Goal: Task Accomplishment & Management: Complete application form

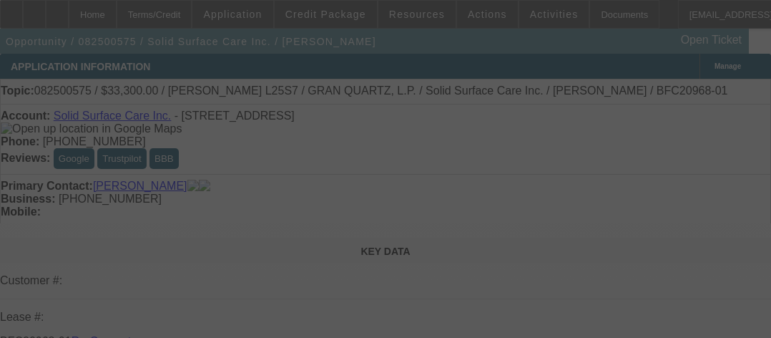
select select "3"
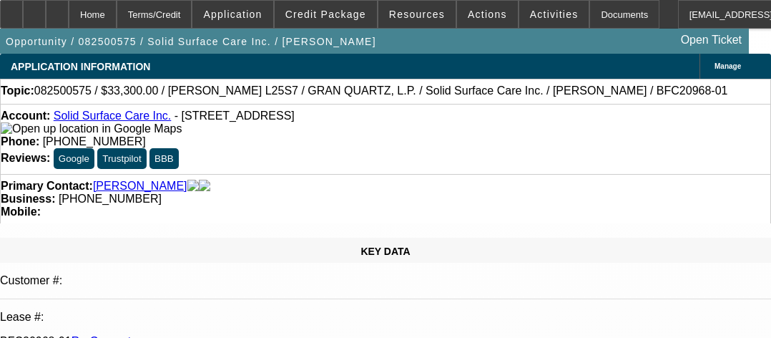
select select "0"
select select "2"
select select "0"
select select "6"
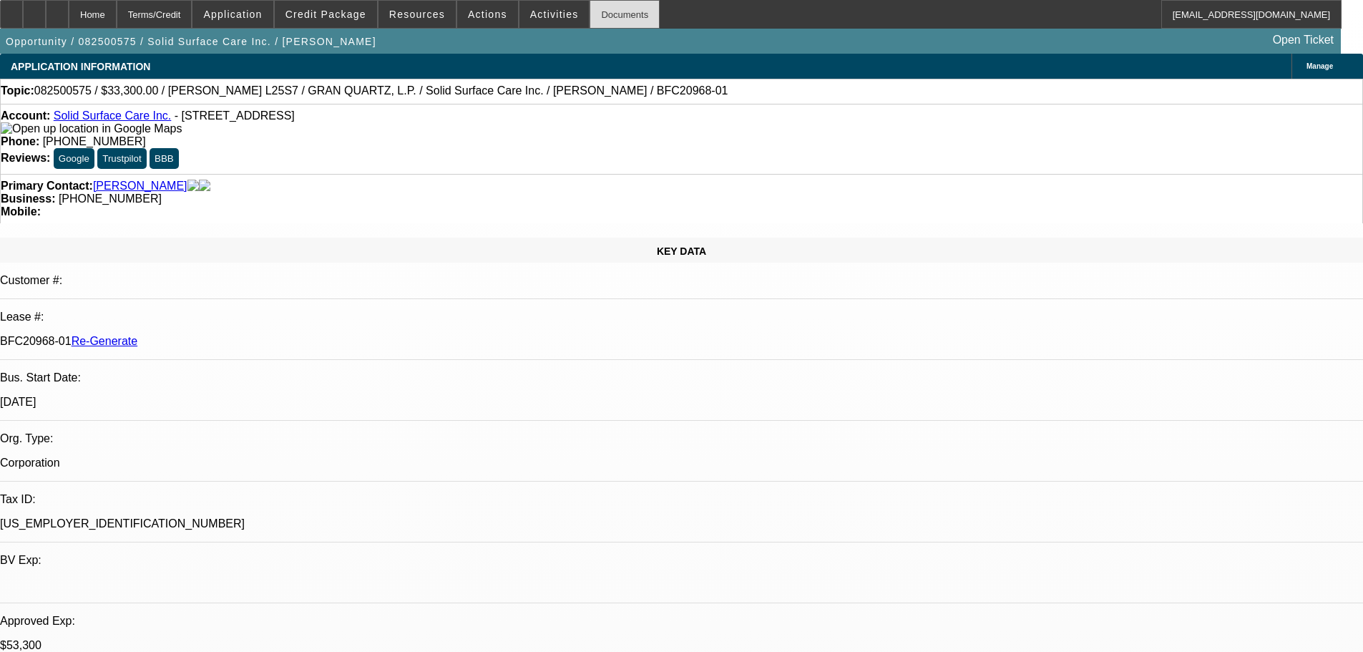
click at [600, 15] on div "Documents" at bounding box center [625, 14] width 70 height 29
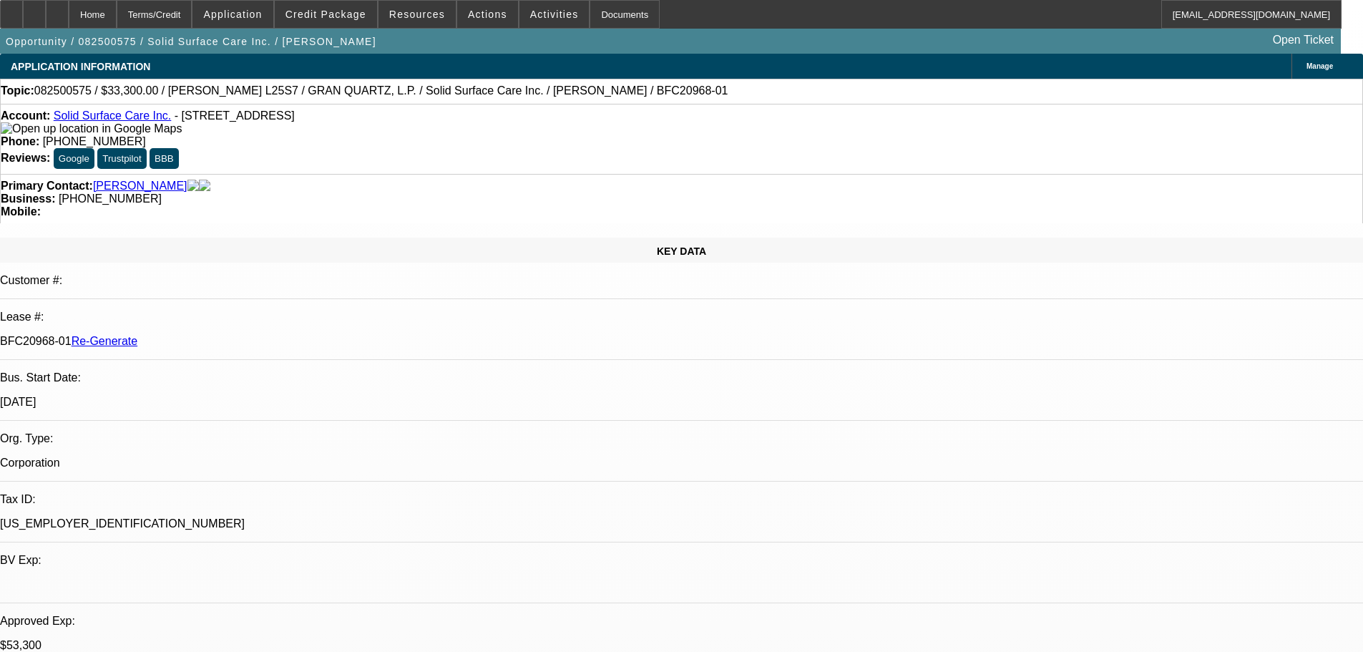
drag, startPoint x: 1088, startPoint y: 523, endPoint x: 1236, endPoint y: 558, distance: 152.2
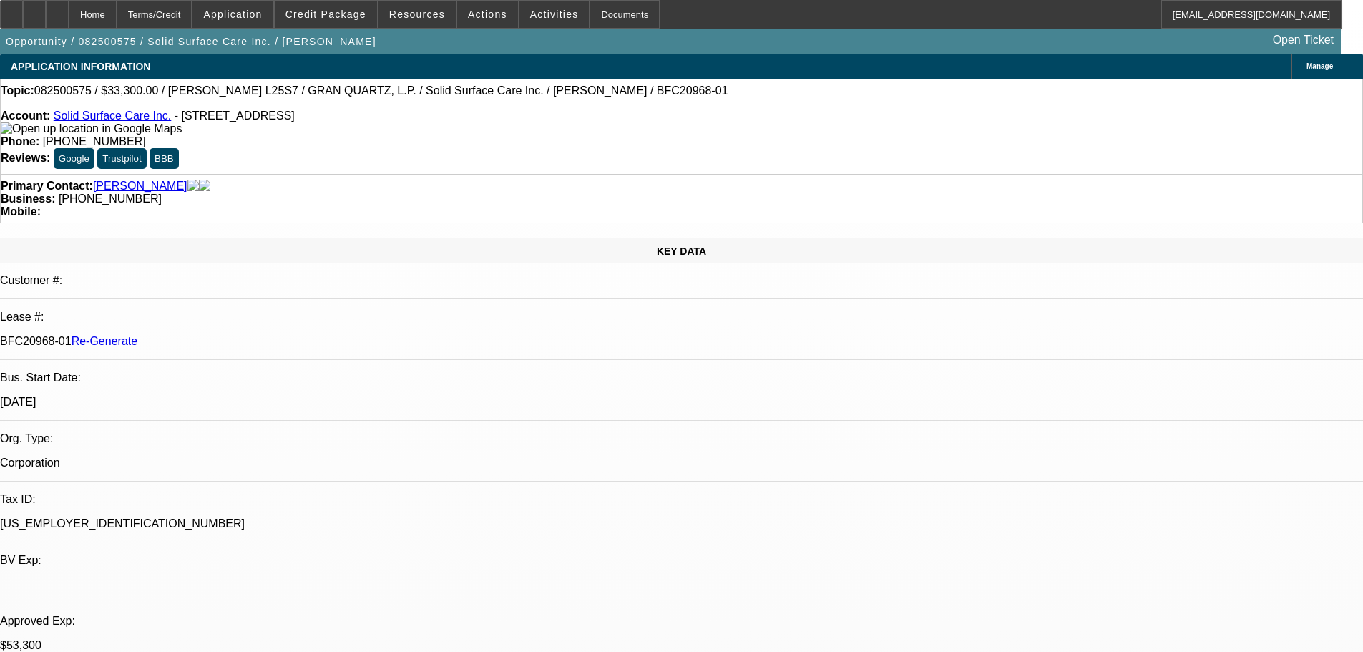
scroll to position [572, 0]
drag, startPoint x: 1069, startPoint y: 304, endPoint x: 1103, endPoint y: 277, distance: 43.8
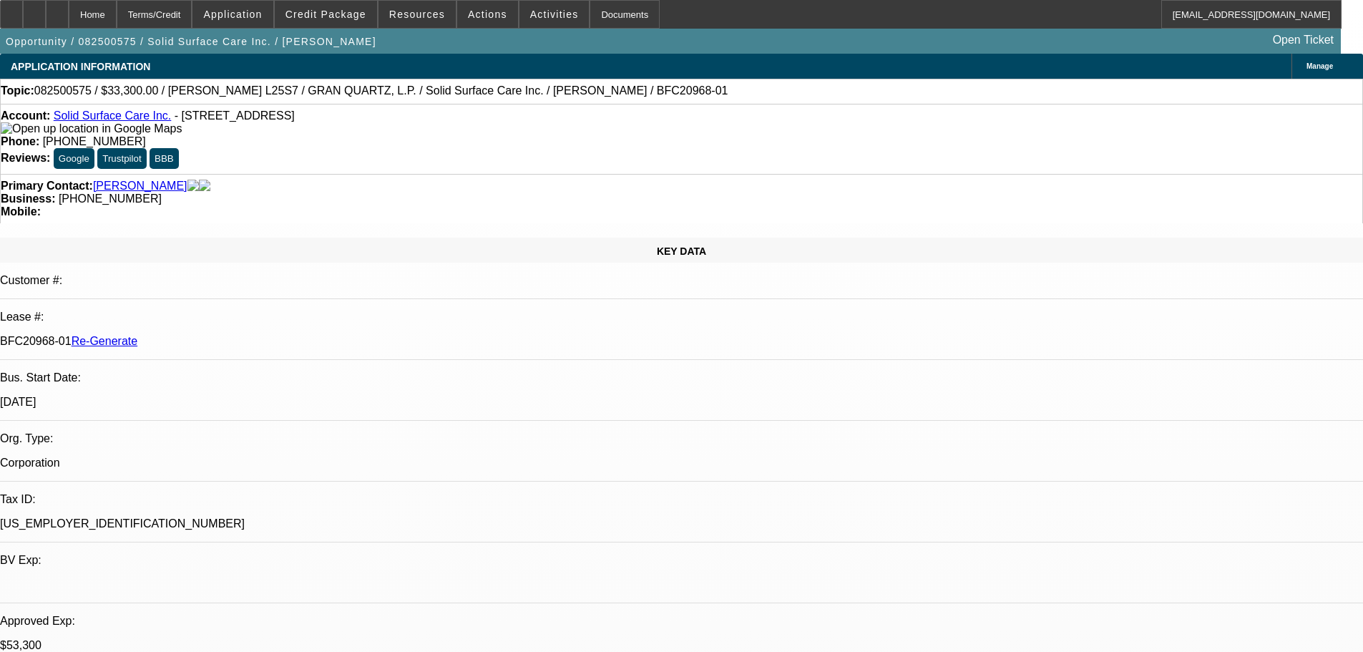
scroll to position [585, 0]
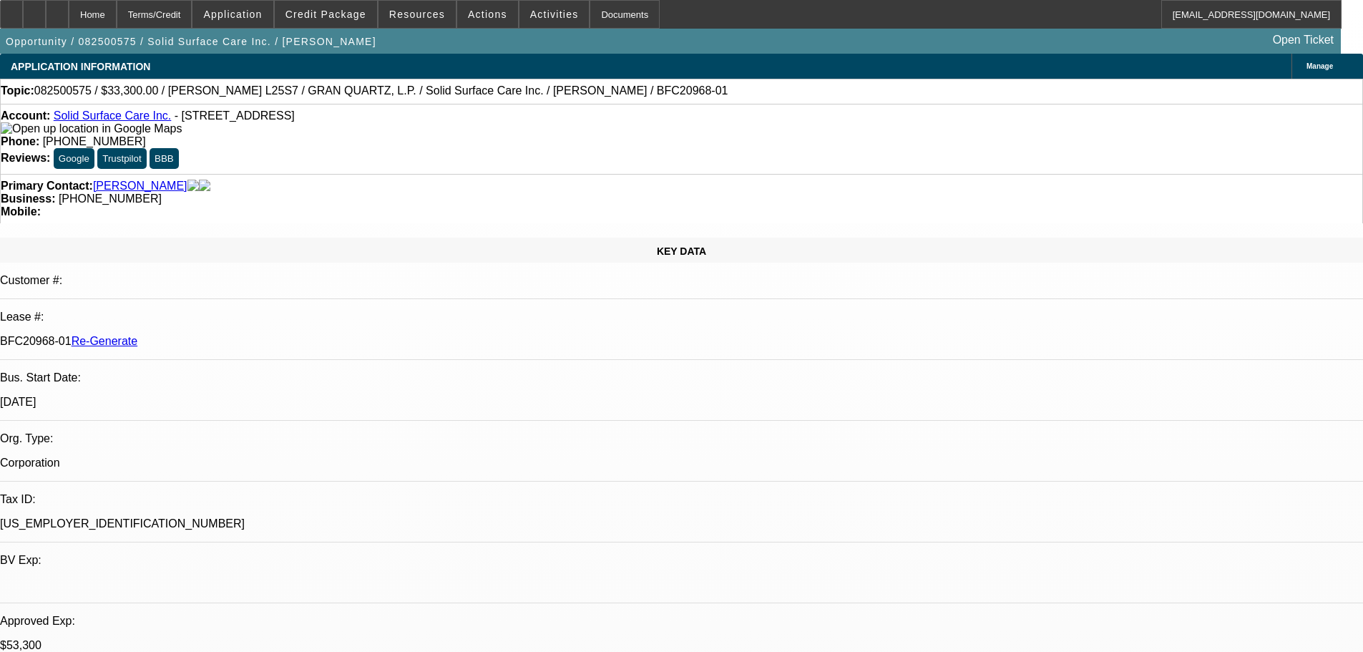
drag, startPoint x: 1279, startPoint y: 502, endPoint x: 1133, endPoint y: 455, distance: 152.7
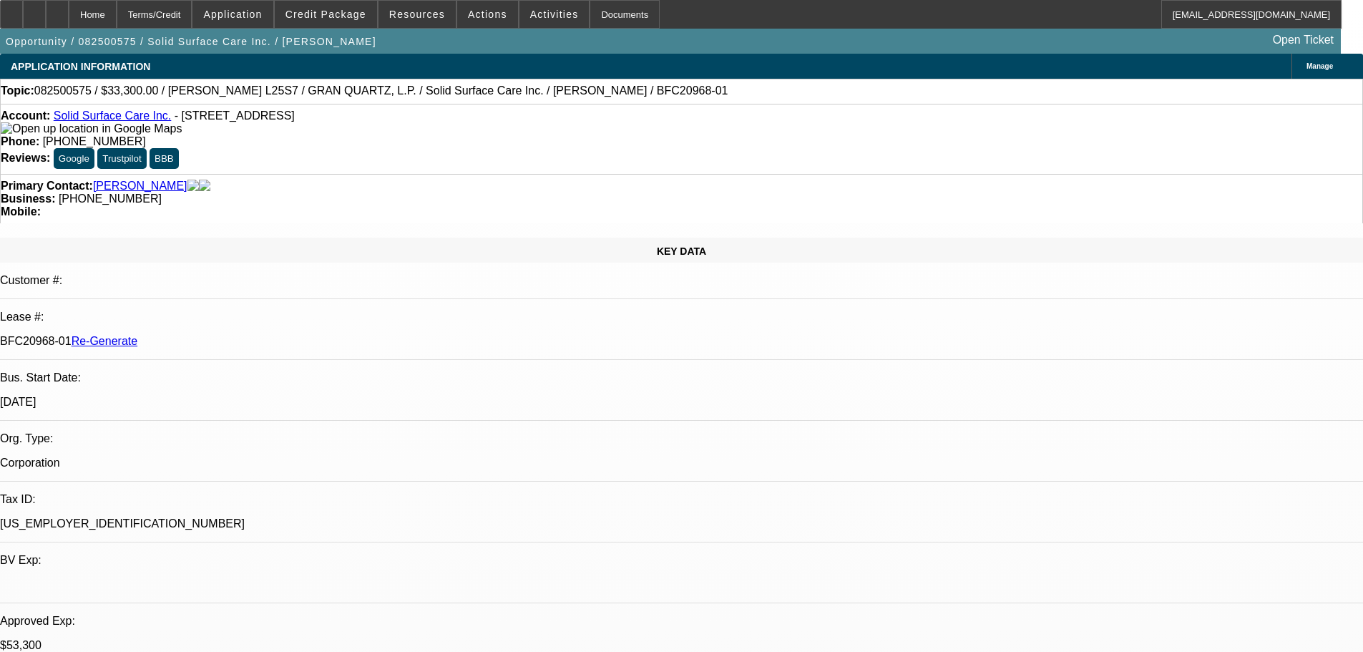
drag, startPoint x: 590, startPoint y: 130, endPoint x: 499, endPoint y: 126, distance: 91.7
click at [499, 126] on div "Account: Solid Surface Care Inc. - 3820 Rose Lake Dr, Charlotte, NC 28217 Phone…" at bounding box center [681, 139] width 1363 height 70
copy span "(614) 753-9036"
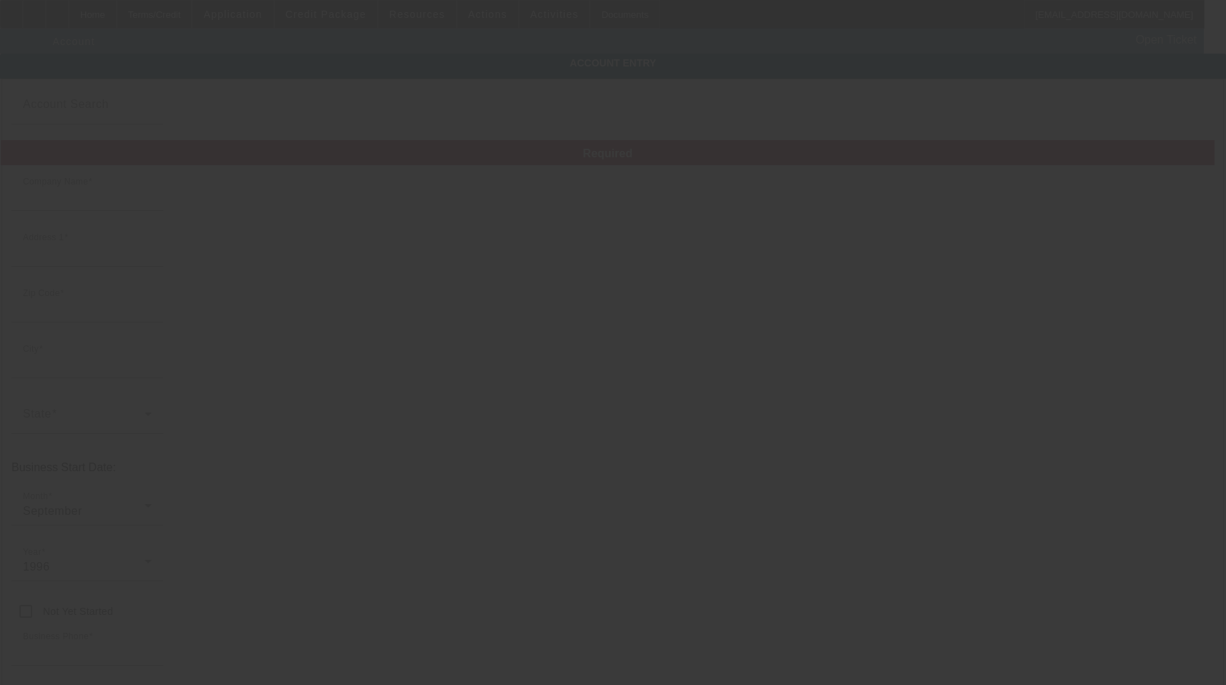
type input "Solid Surface Care Inc."
type input "[STREET_ADDRESS]"
type input "28217"
type input "Charlotte"
type input "[PHONE_NUMBER]"
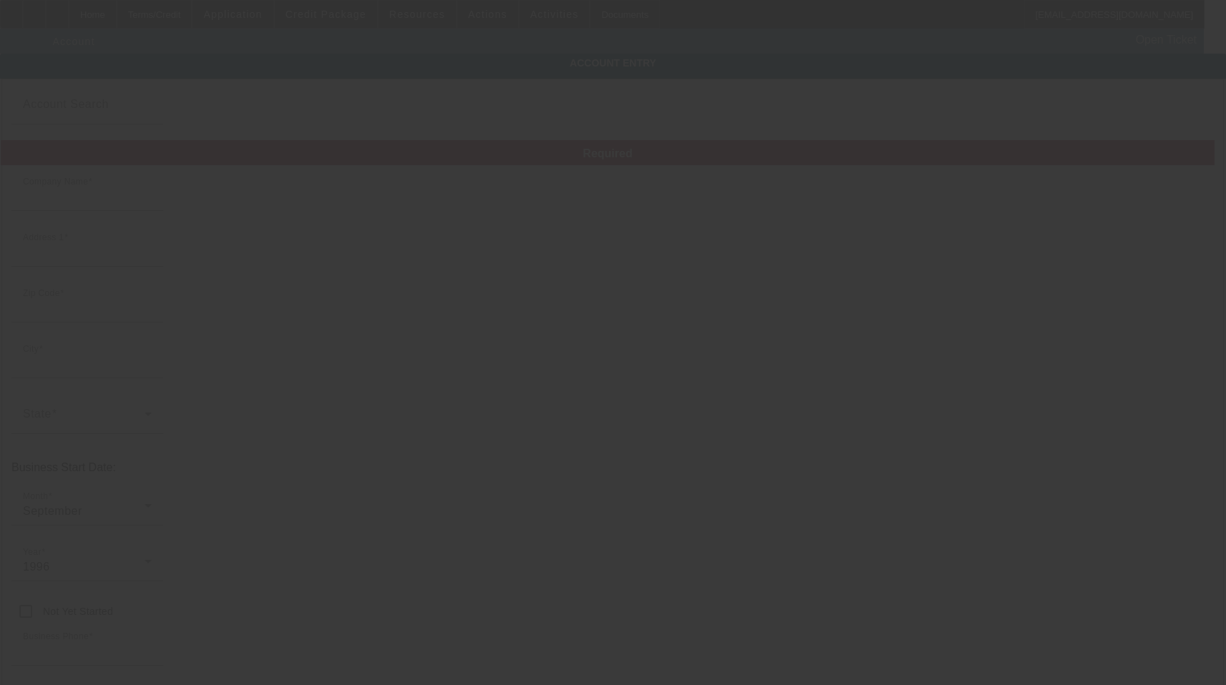
type input "[US_EMPLOYER_IDENTIFICATION_NUMBER]"
type input "https://www.solidcare.com/"
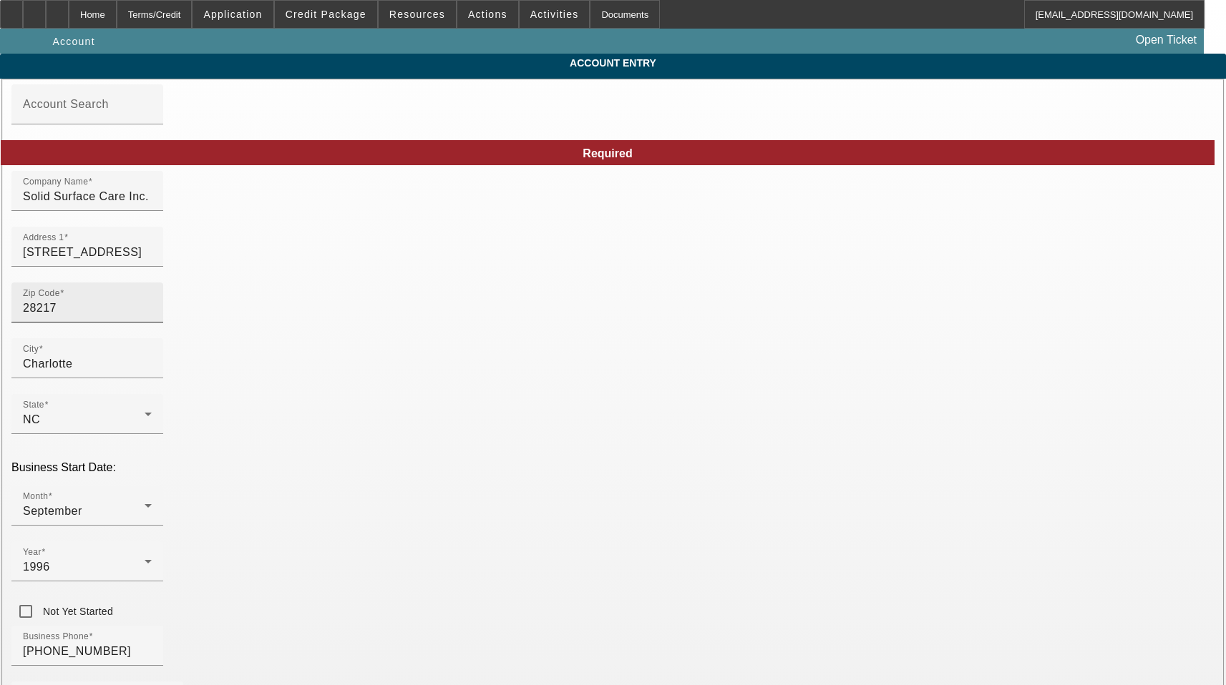
type input "8/21/2025"
type input "Navitas Credit Corp"
drag, startPoint x: 296, startPoint y: 202, endPoint x: 303, endPoint y: 187, distance: 16.0
click at [152, 202] on input "Solid Surface Care Inc." at bounding box center [87, 196] width 129 height 17
type input "Solid Surface Care, Inc."
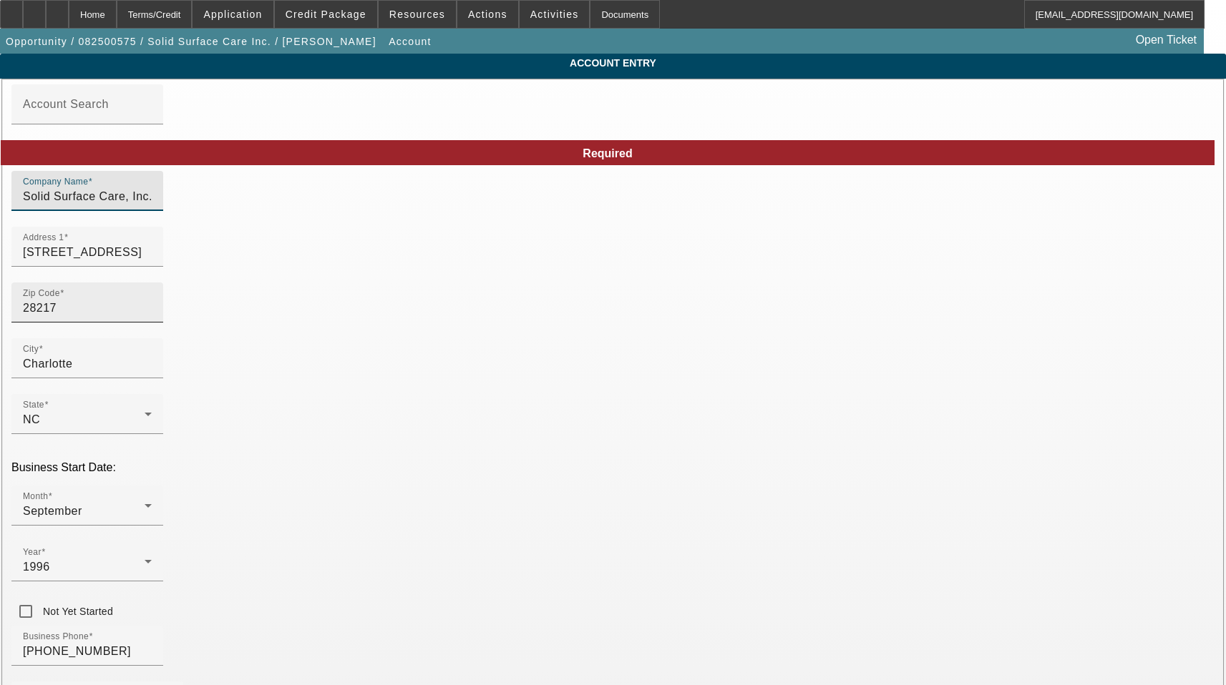
click at [152, 323] on div "Zip Code 28217" at bounding box center [87, 303] width 129 height 40
click at [152, 317] on input "28217" at bounding box center [87, 308] width 129 height 17
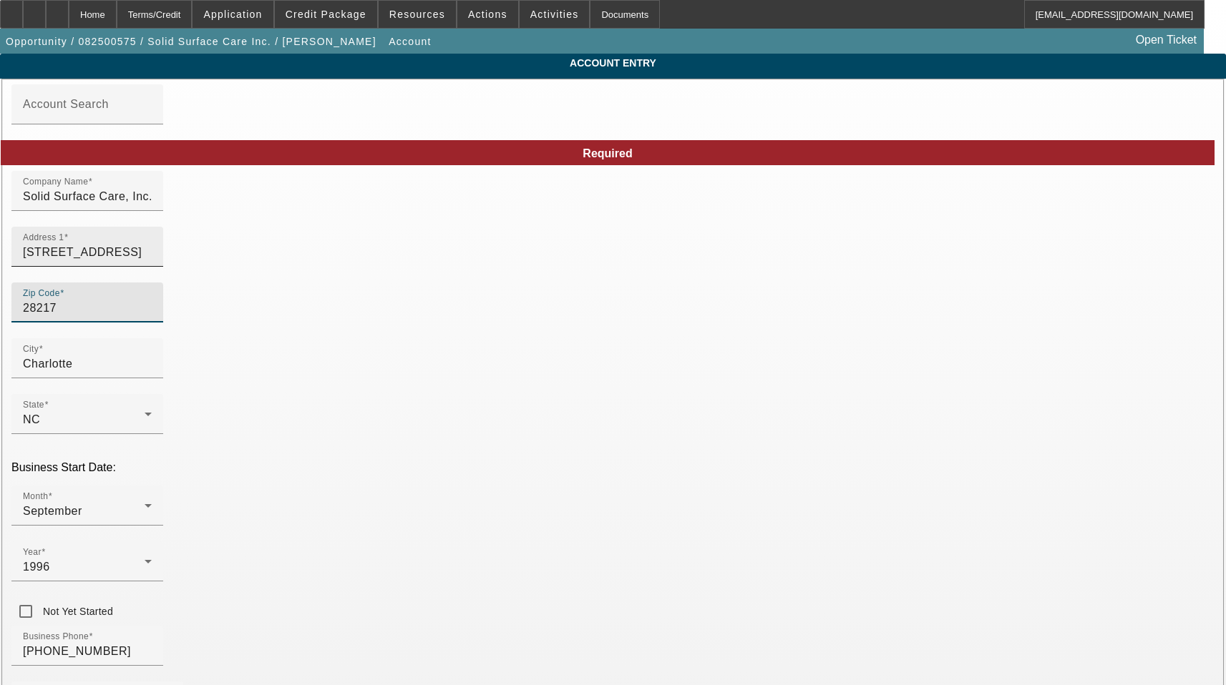
type input "2821"
type input "28217"
type input "Charlotte"
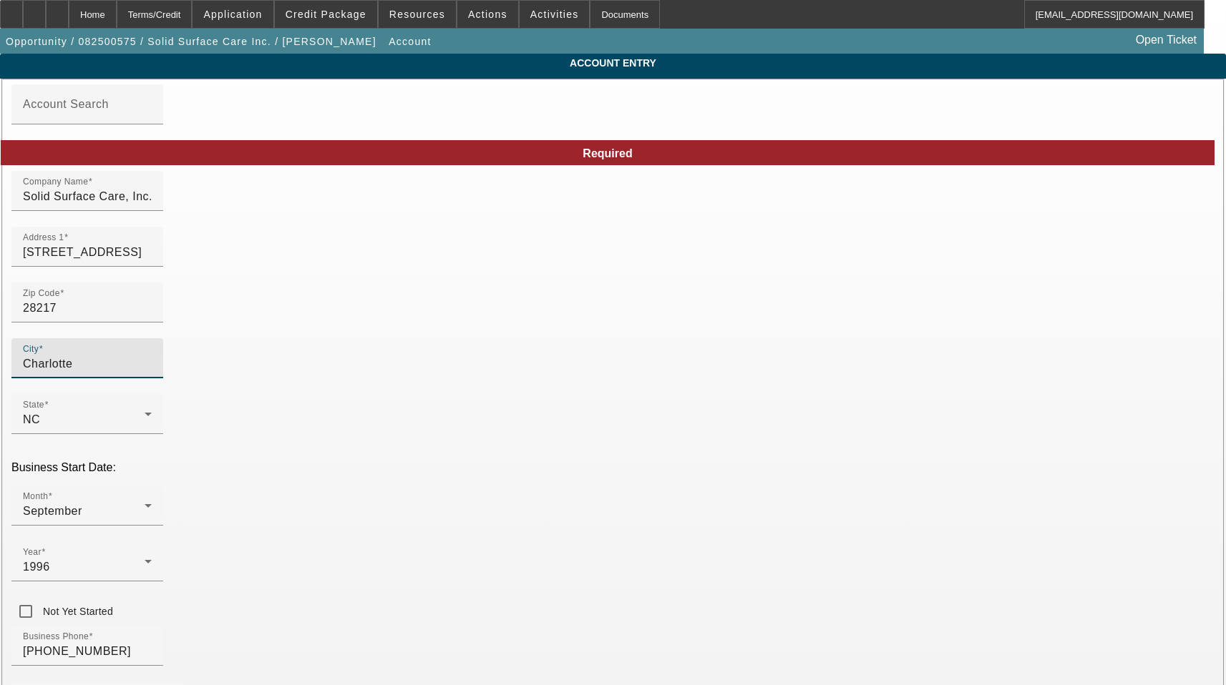
type input "Mecklenburg"
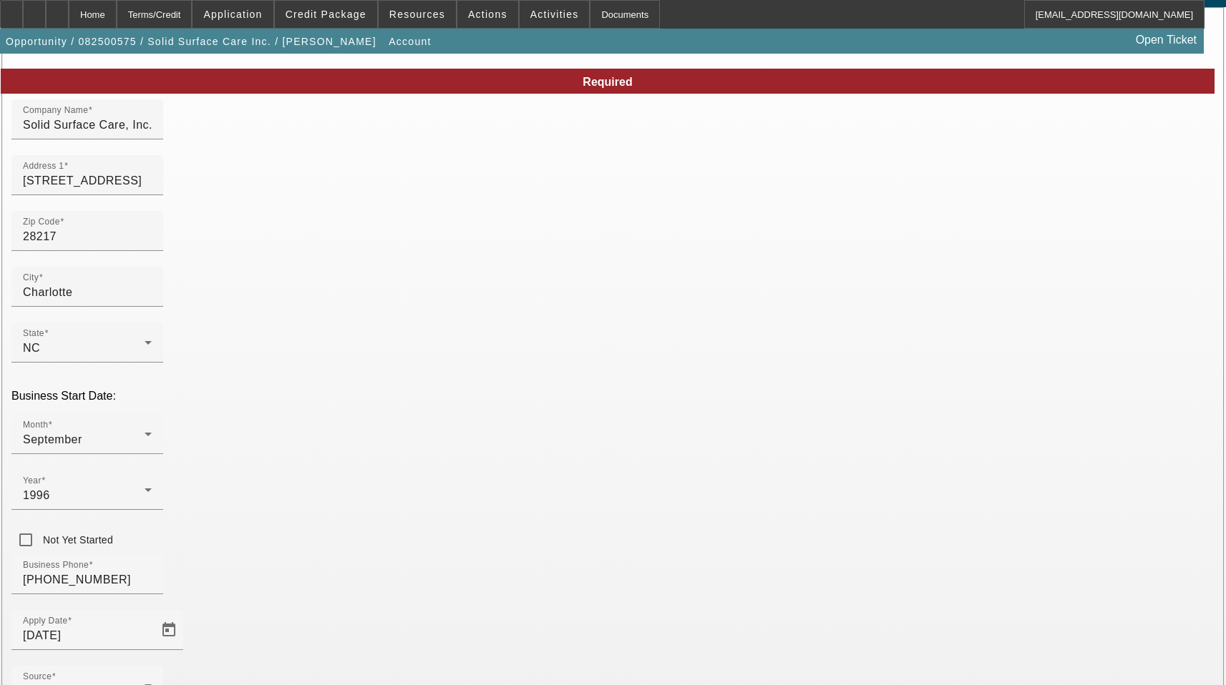
scroll to position [247, 0]
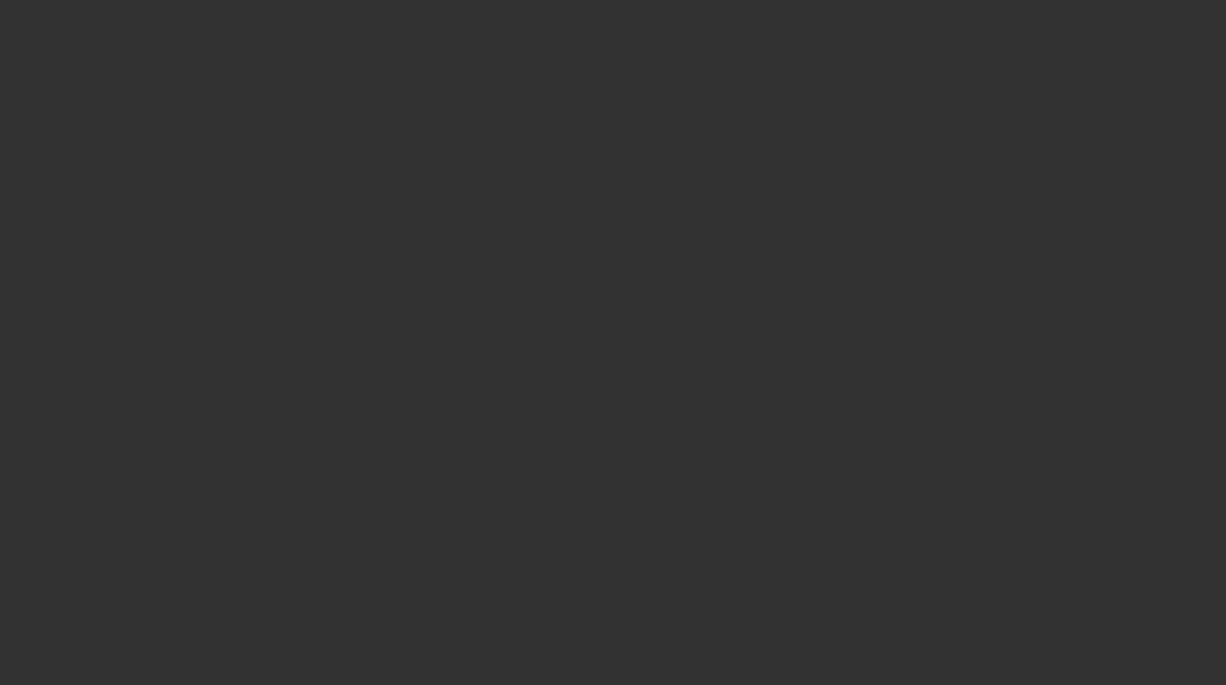
select select "3"
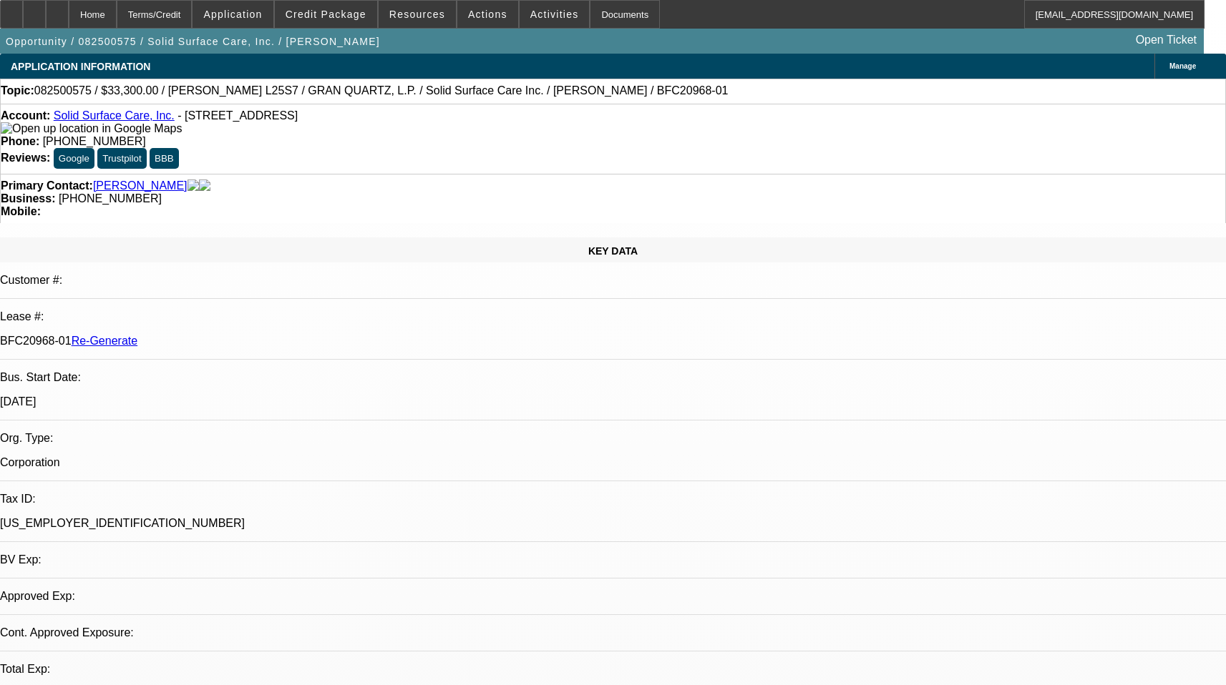
select select "0"
select select "2"
select select "0"
select select "6"
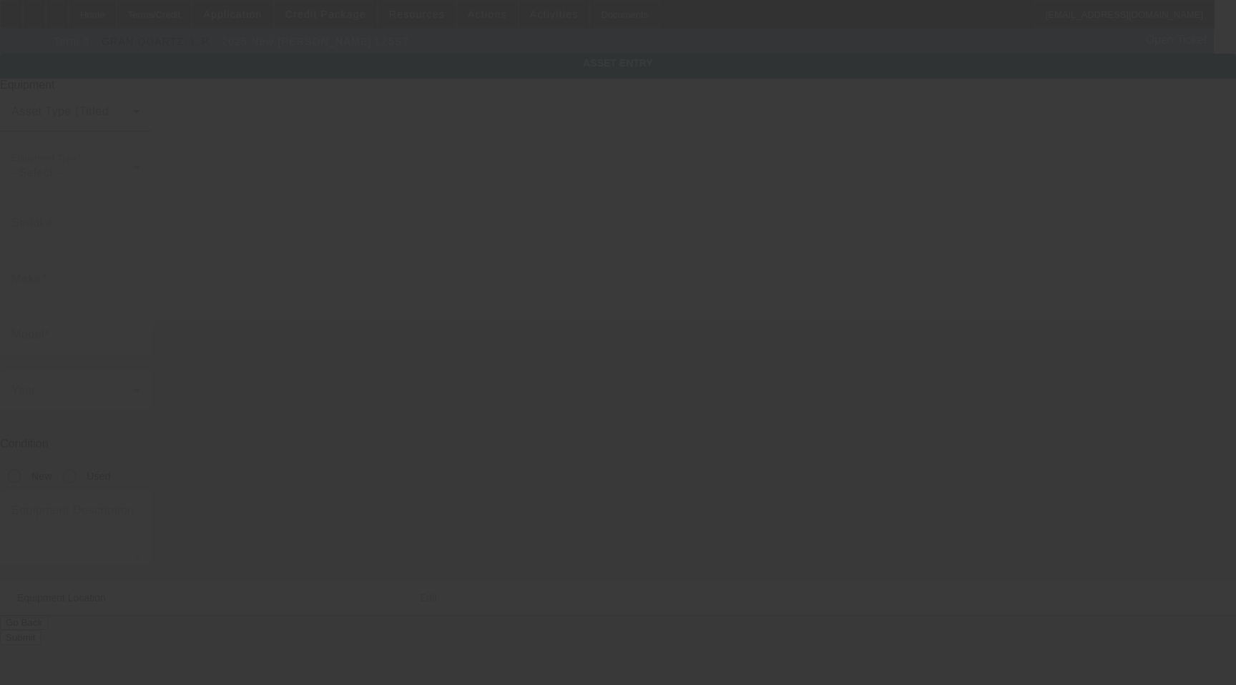
type input "[PERSON_NAME]"
type input "L25S7"
radio input "true"
type textarea "[PERSON_NAME] L25S7 25" 240V ELECTRIC GRINDER [PERSON_NAME] 9" FOAM PLATE [PERS…"
type input "[STREET_ADDRESS]"
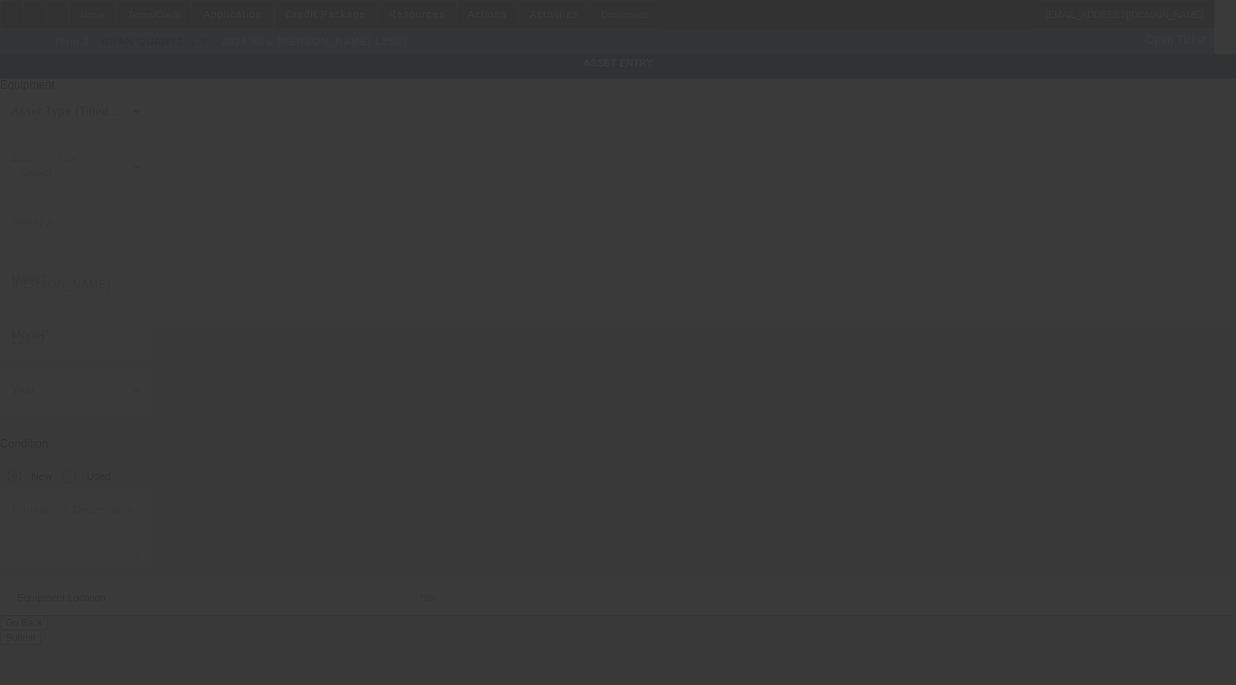
type input "Charlotte"
type input "28217"
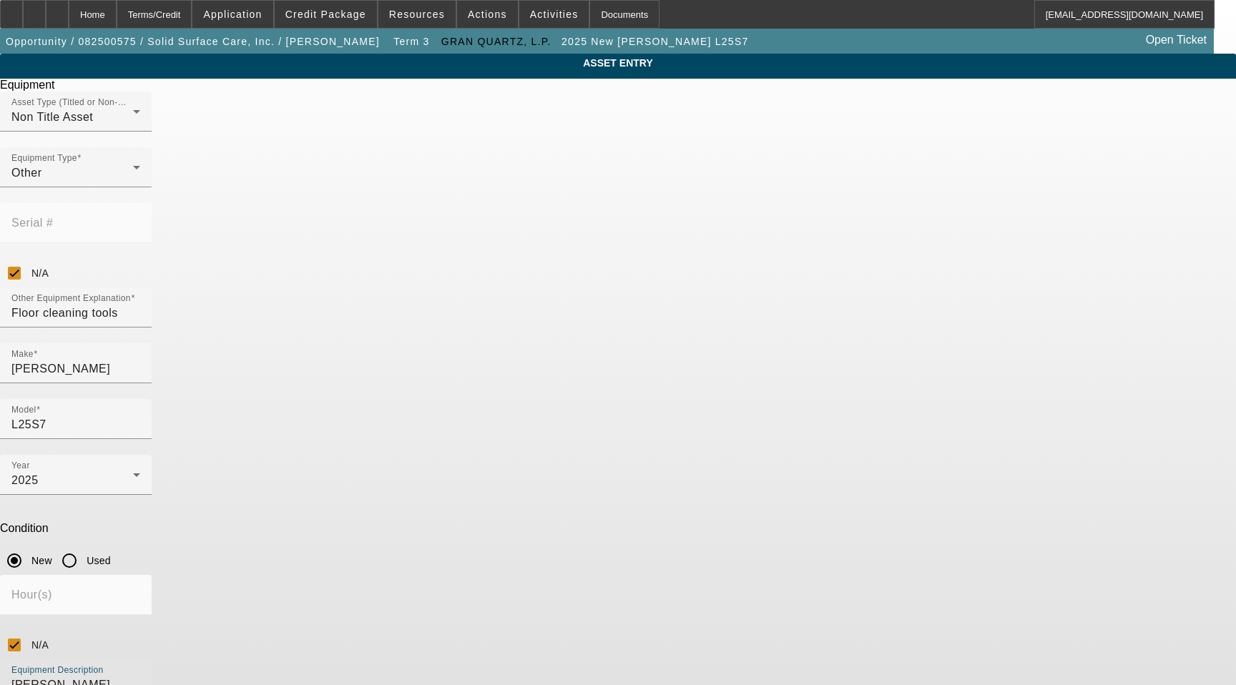
drag, startPoint x: 497, startPoint y: 484, endPoint x: 849, endPoint y: 90, distance: 528.0
click at [263, 483] on div "ASSET ENTRY Delete asset Equipment Asset Type (Titled or Non-Titled) Non Title …" at bounding box center [618, 434] width 1236 height 761
click at [1235, 162] on app-asset-collateral-manage "ASSET ENTRY Delete asset Equipment Asset Type (Titled or Non-Titled) Non Title …" at bounding box center [618, 434] width 1236 height 761
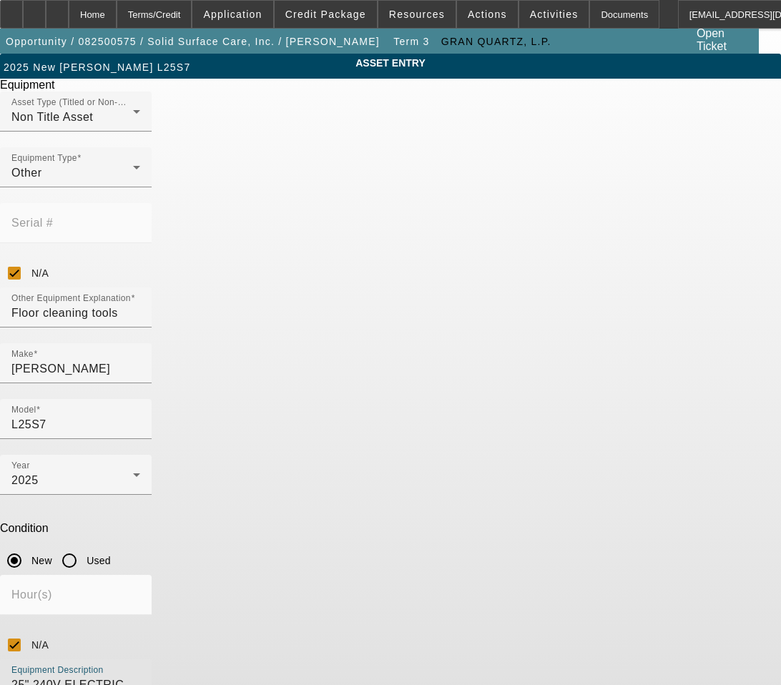
drag, startPoint x: 409, startPoint y: 488, endPoint x: 278, endPoint y: 489, distance: 131.7
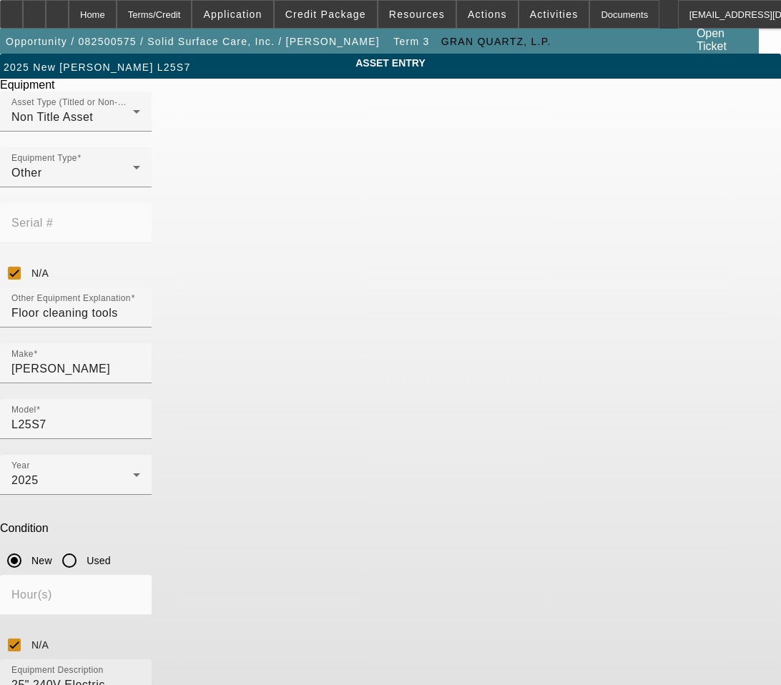
drag, startPoint x: 458, startPoint y: 529, endPoint x: 456, endPoint y: 522, distance: 8.0
click at [140, 660] on div "Equipment Description 25" 240V Electric Grinder, (6) Lavina 9" Foam Plate Holde…" at bounding box center [75, 697] width 129 height 74
drag, startPoint x: 239, startPoint y: 484, endPoint x: 357, endPoint y: 529, distance: 126.6
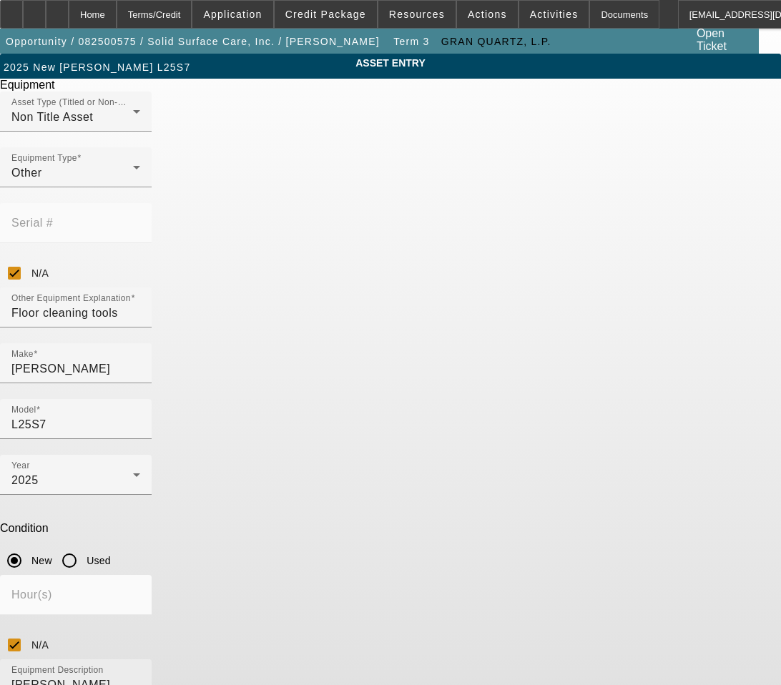
click at [152, 660] on div "Equipment Description 25" 240V Electric Grinder, (6) Lavina 9" Foam Plate Holde…" at bounding box center [76, 697] width 152 height 74
drag, startPoint x: 332, startPoint y: 502, endPoint x: 639, endPoint y: 673, distance: 351.4
click at [640, 671] on body "Home Terms/Credit Application Credit Package Resources Actions Activities Docum…" at bounding box center [390, 407] width 781 height 814
drag, startPoint x: 347, startPoint y: 484, endPoint x: 197, endPoint y: 472, distance: 150.8
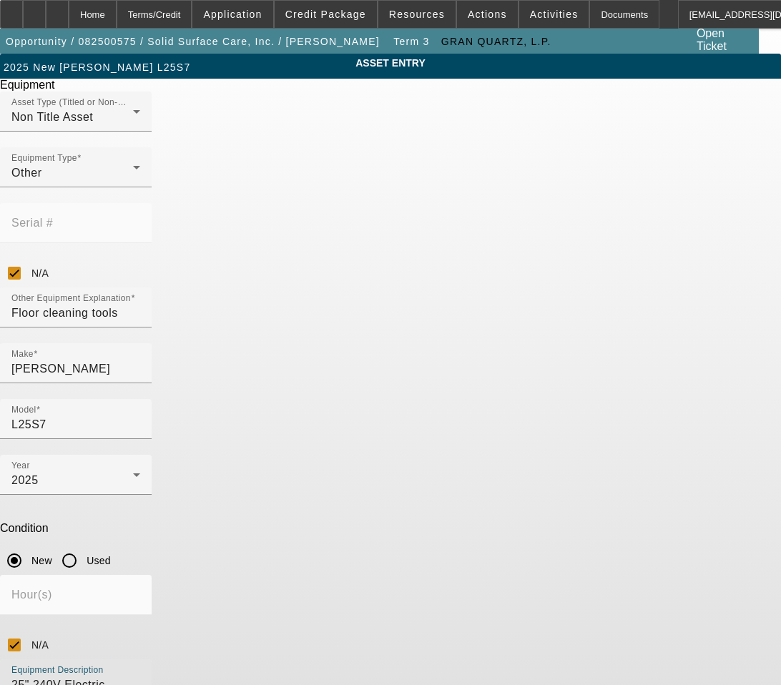
click at [197, 472] on div "ASSET ENTRY Delete asset Equipment Asset Type (Titled or Non-Titled) Non Title …" at bounding box center [390, 434] width 781 height 761
type textarea "25" 240V Electric Grinder, (6) Lavina 9" Foam Plate Holder, (6) Lavina Security…"
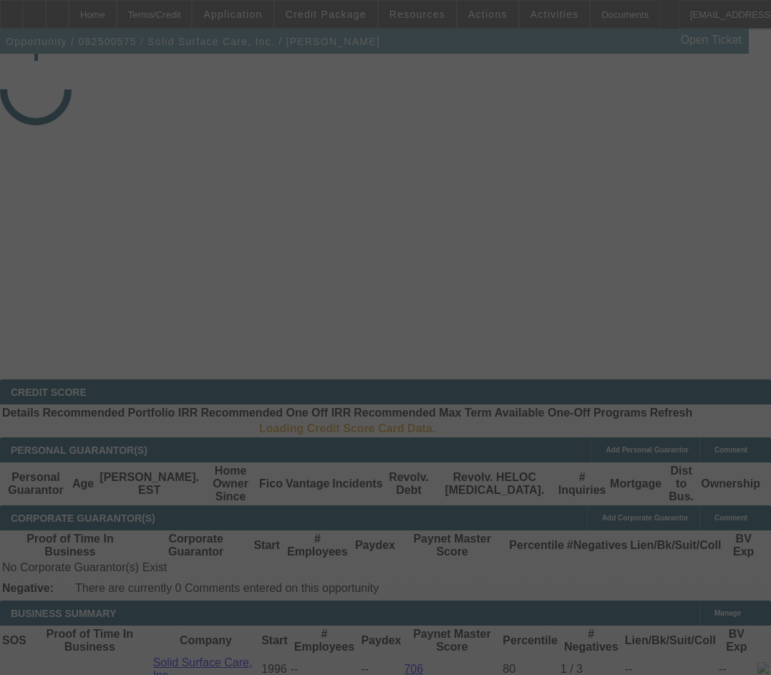
select select "3"
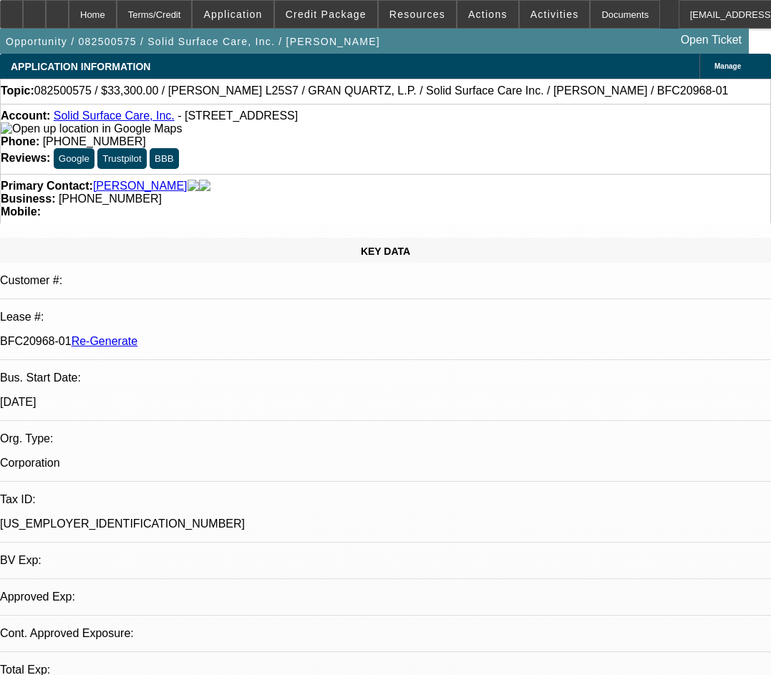
select select "0"
select select "2"
select select "0"
select select "6"
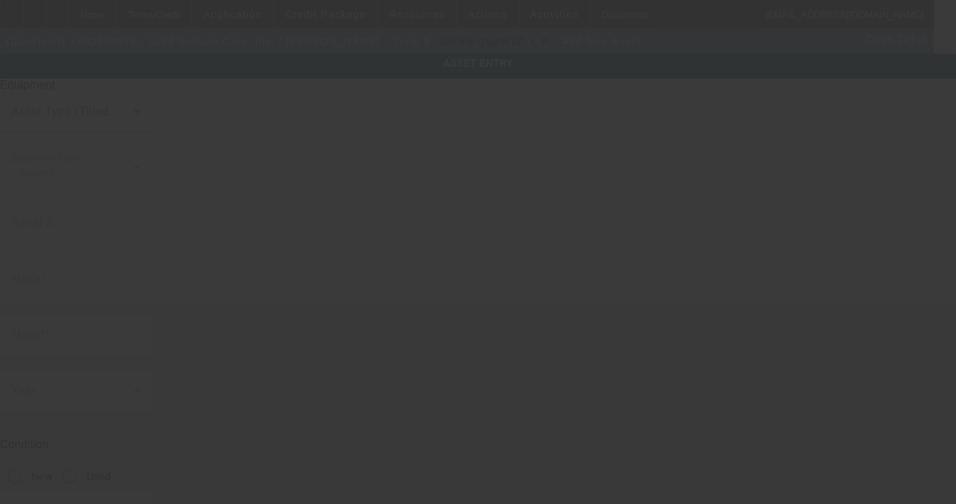
type input "[STREET_ADDRESS]"
type input "Charlotte"
type input "28217"
type input "Mecklenburg"
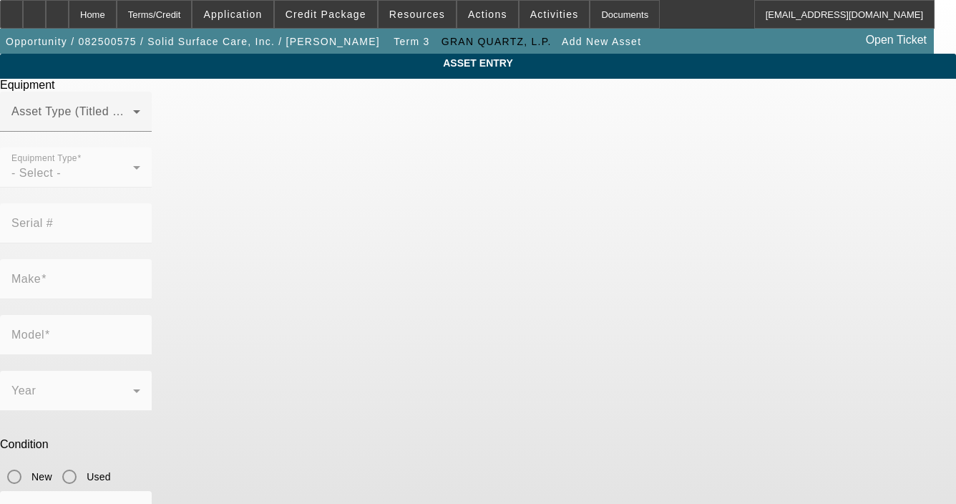
click at [152, 197] on mat-form-field "Equipment Type - Select -" at bounding box center [76, 175] width 152 height 56
click at [140, 132] on div "Asset Type (Titled or Non-Titled)" at bounding box center [75, 112] width 129 height 40
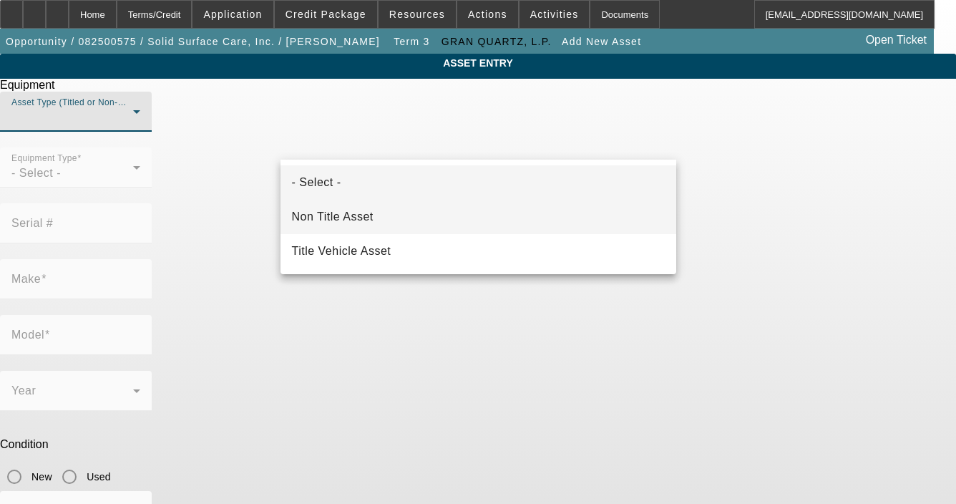
click at [375, 220] on mat-option "Non Title Asset" at bounding box center [478, 217] width 396 height 34
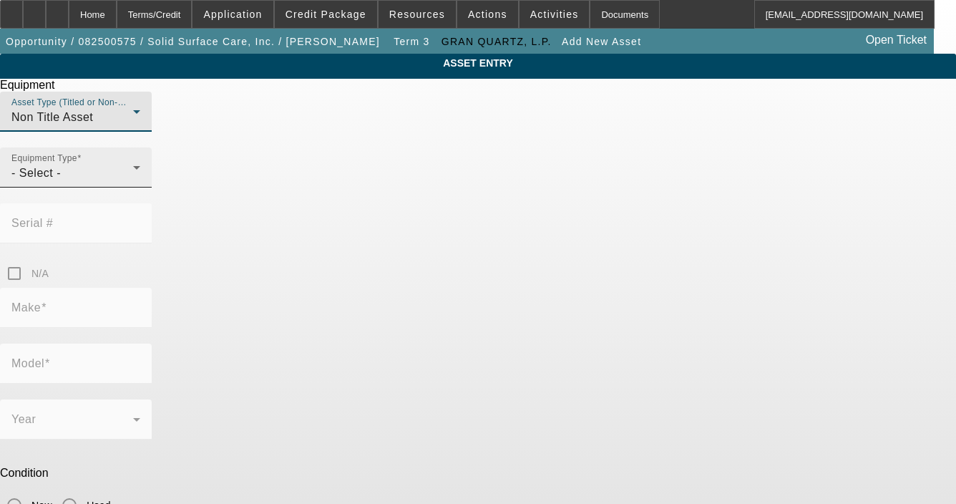
click at [140, 187] on div "Equipment Type - Select -" at bounding box center [75, 167] width 129 height 40
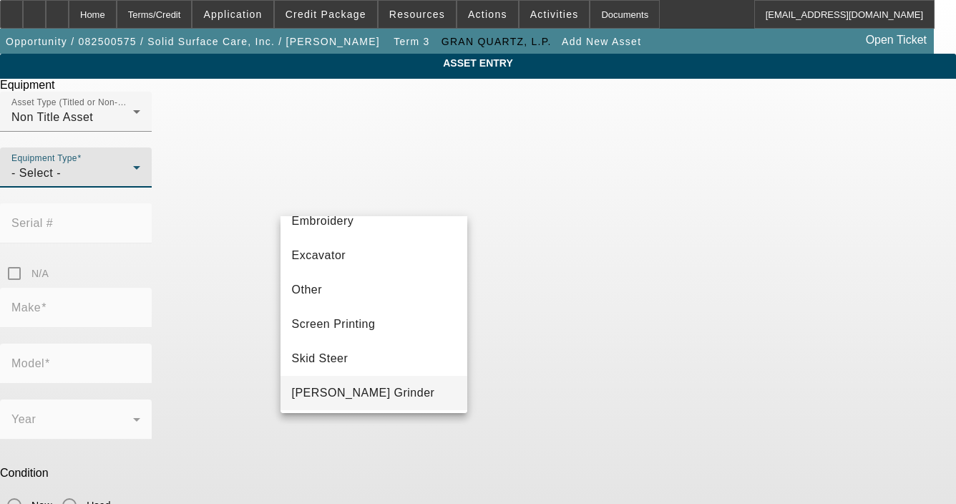
scroll to position [184, 0]
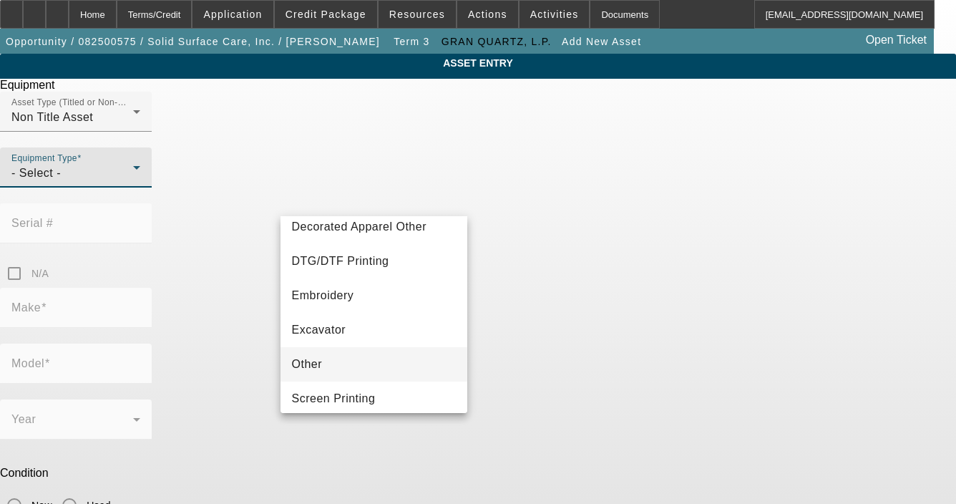
click at [319, 358] on span "Other" at bounding box center [307, 364] width 31 height 17
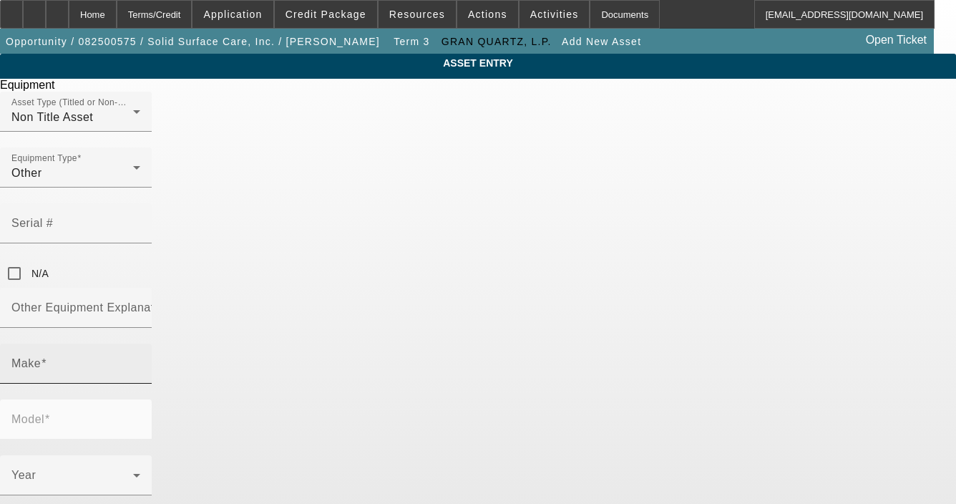
click at [41, 357] on mat-label "Make" at bounding box center [25, 363] width 29 height 12
click at [140, 361] on input "Make" at bounding box center [75, 369] width 129 height 17
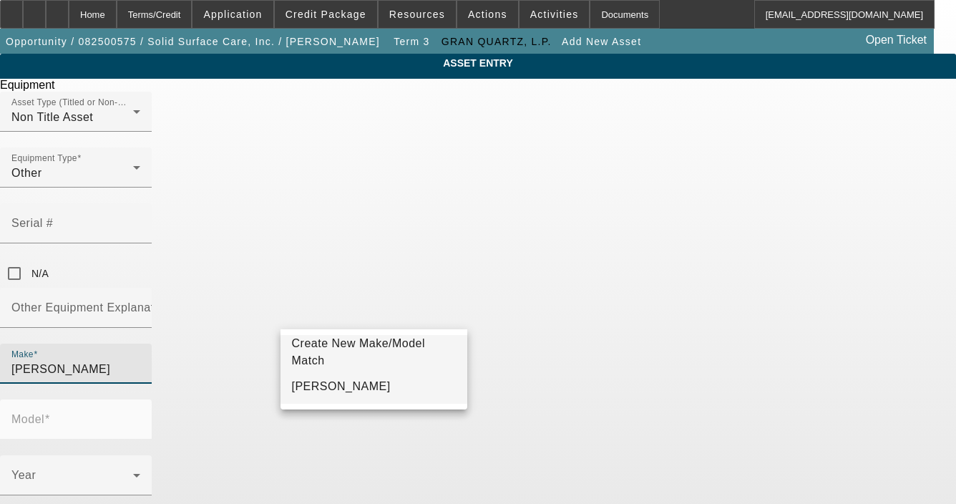
type input "[PERSON_NAME]"
click at [326, 389] on mat-option "[PERSON_NAME]" at bounding box center [373, 386] width 187 height 34
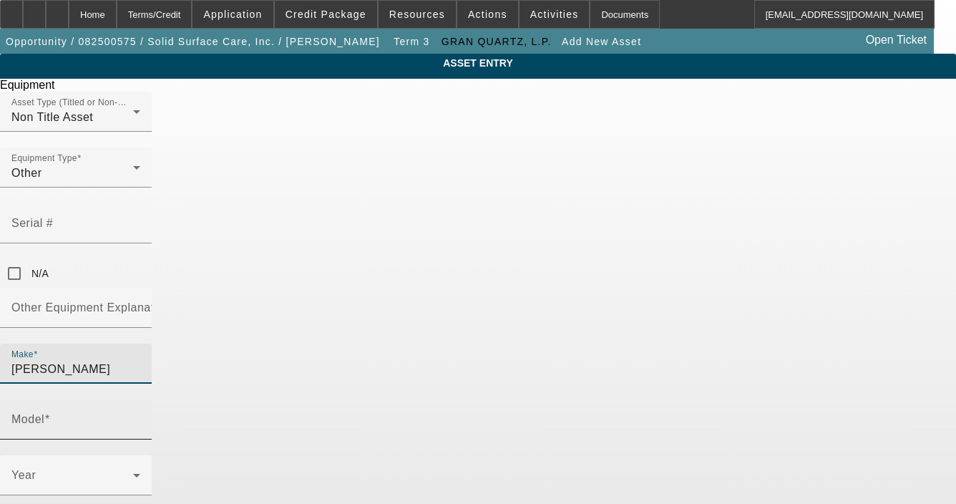
click at [140, 416] on input "Model" at bounding box center [75, 424] width 129 height 17
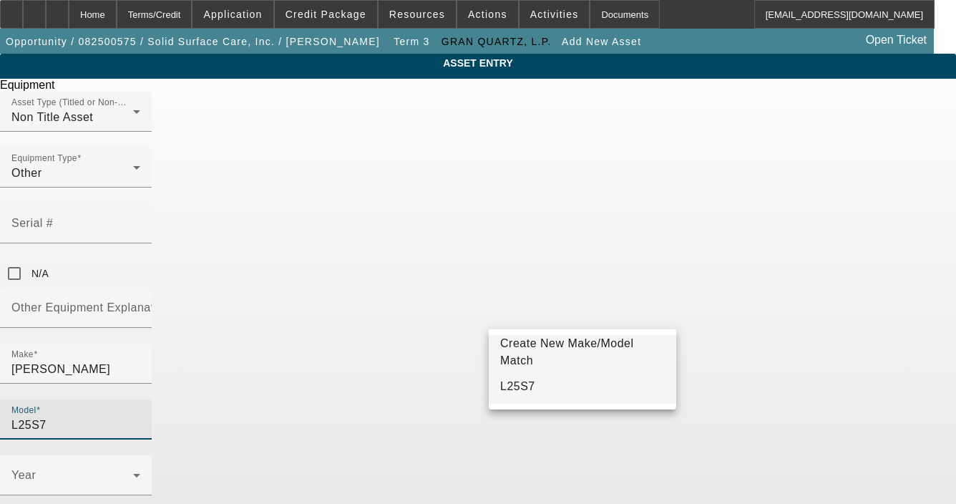
type input "L25S7"
click at [591, 381] on mat-option "L25S7" at bounding box center [582, 386] width 187 height 34
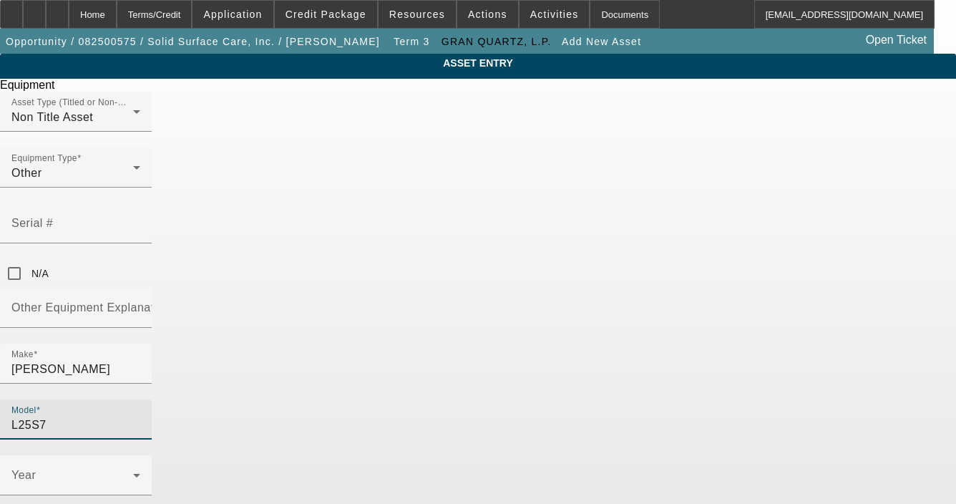
checkbox input "true"
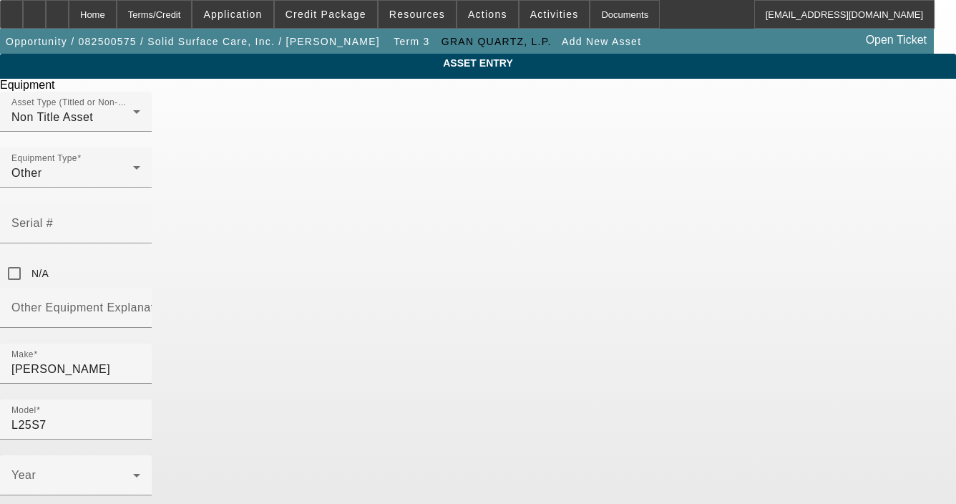
radio input "true"
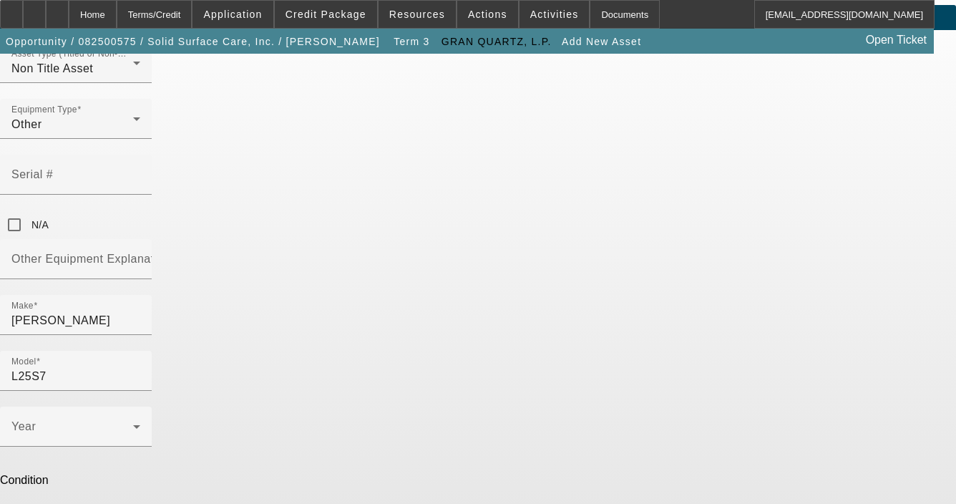
scroll to position [72, 0]
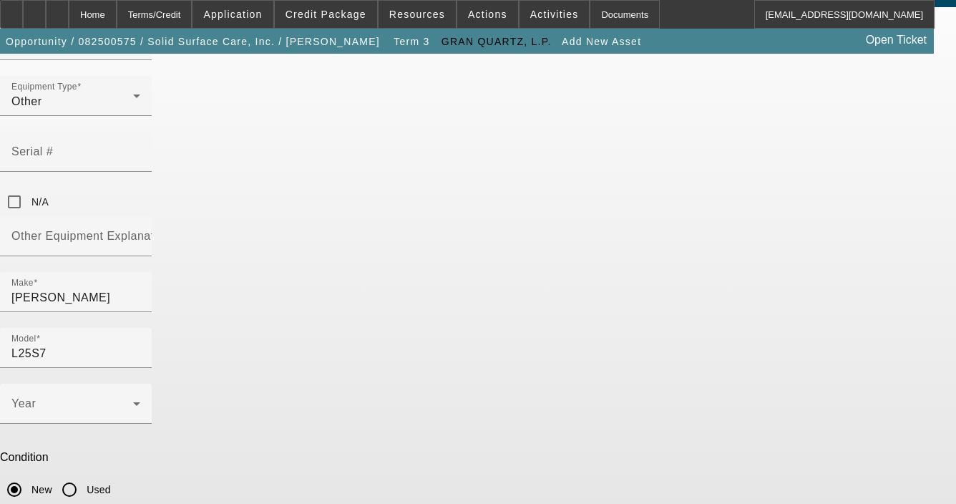
paste textarea "25" 240V Electric Grinder,"
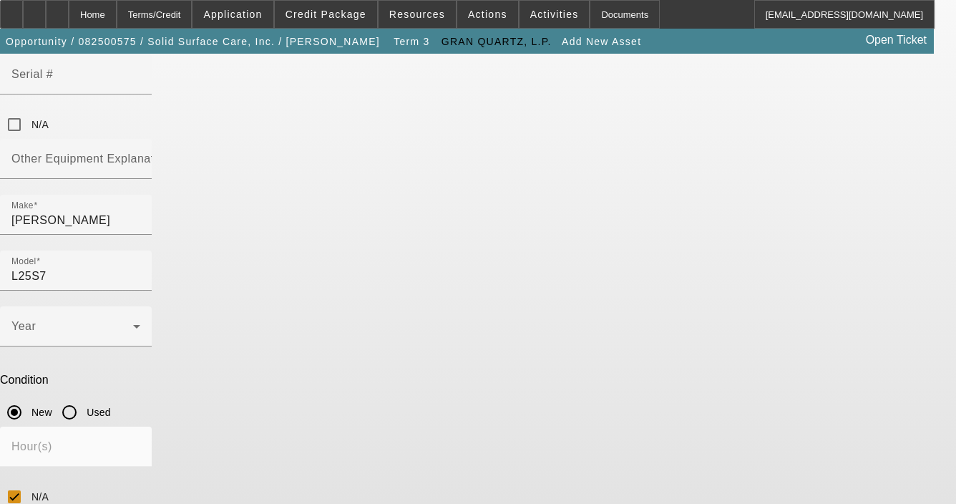
scroll to position [151, 0]
type textarea "25" 240V Electric Grinder"
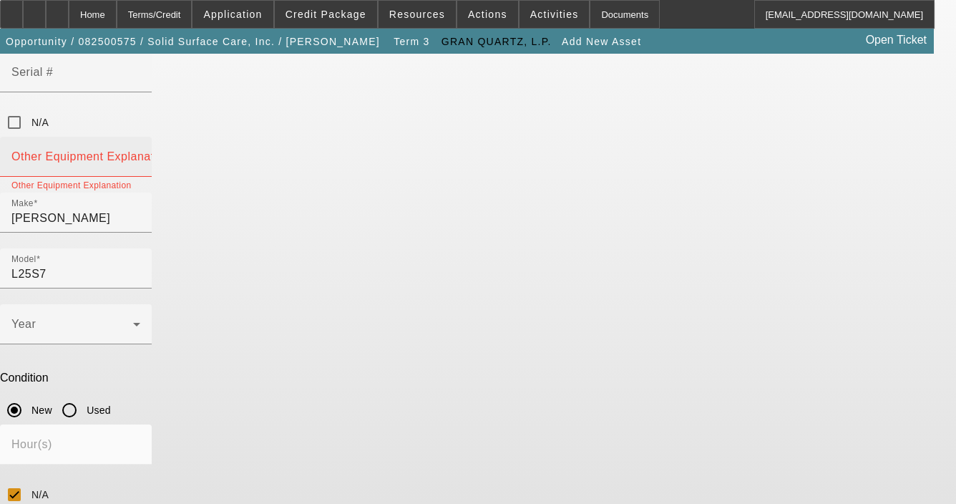
click at [171, 150] on mat-label "Other Equipment Explanation" at bounding box center [91, 156] width 160 height 12
click at [140, 154] on input "Other Equipment Explanation" at bounding box center [75, 162] width 129 height 17
paste input "Floor cleaning tools"
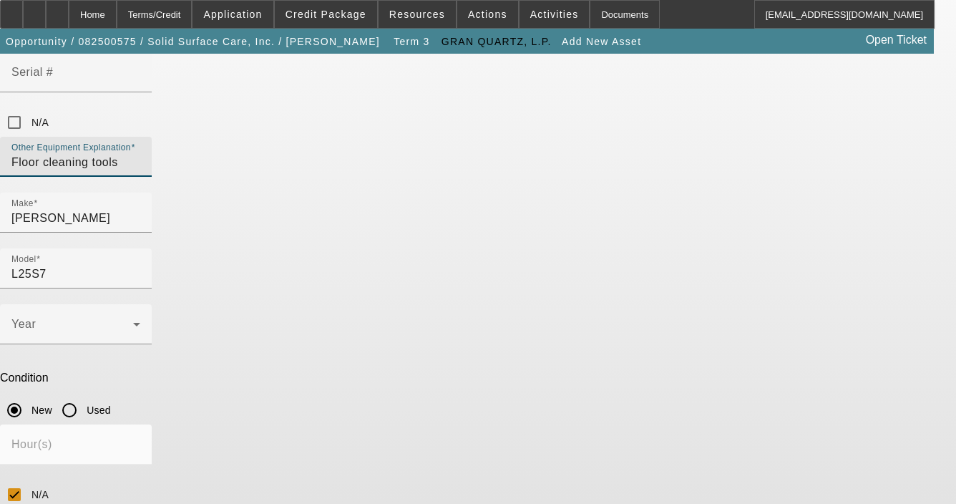
type input "Floor cleaning tools"
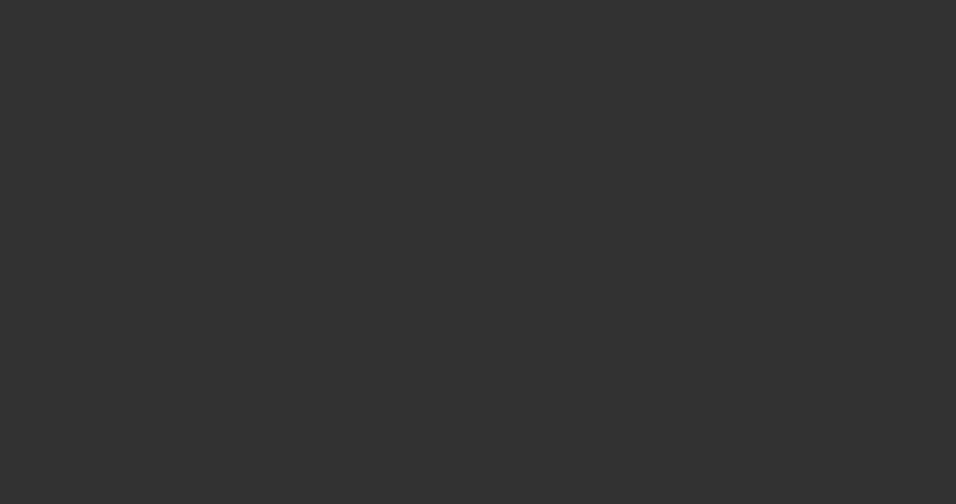
select select "3"
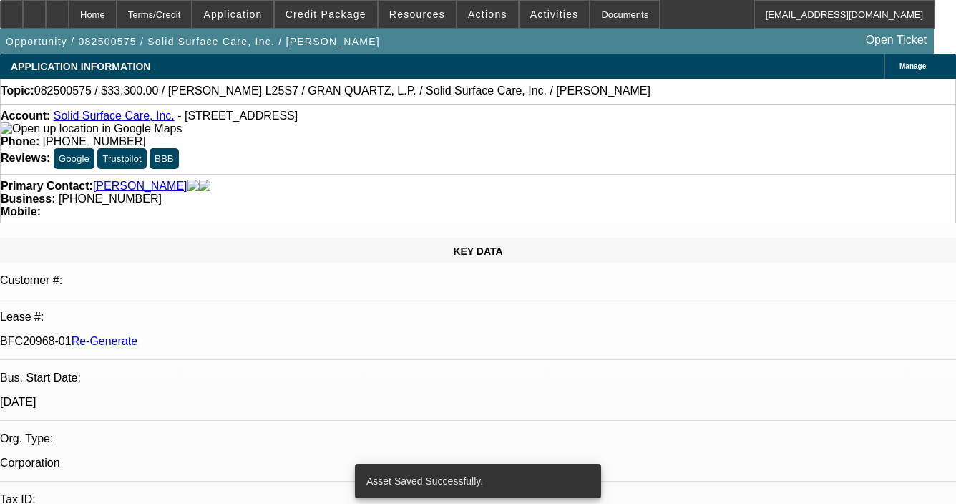
select select "0"
select select "2"
select select "0"
select select "6"
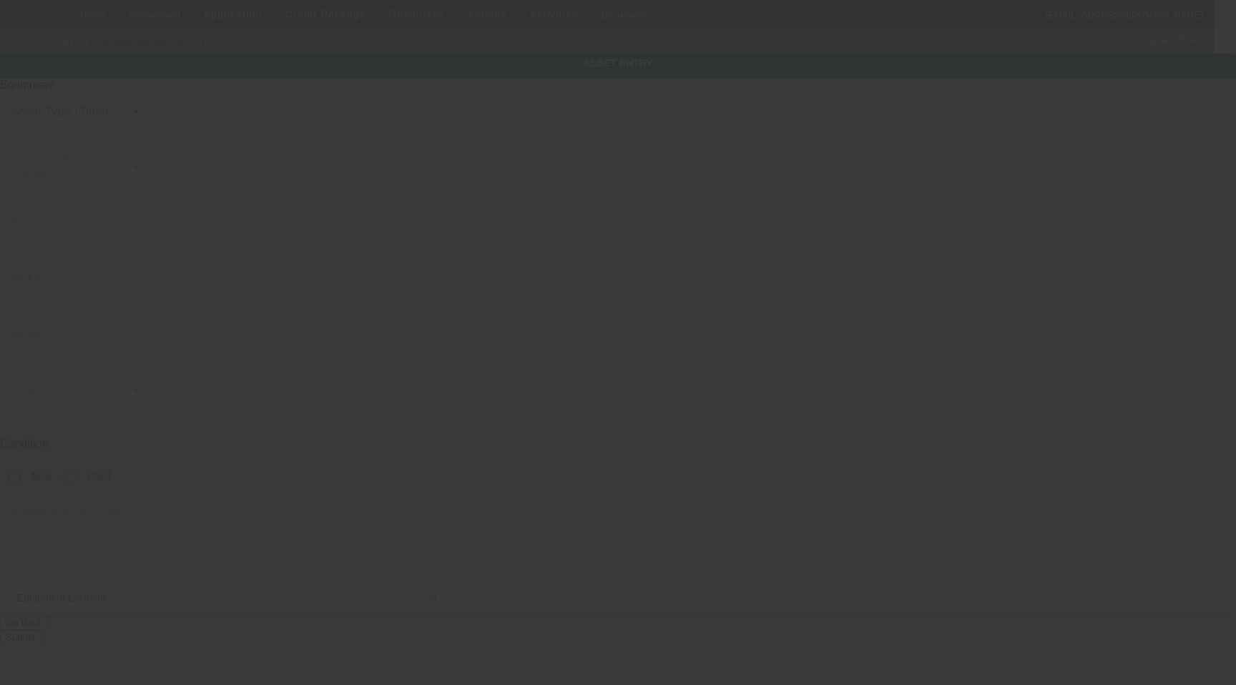
type input "[PERSON_NAME]"
type input "L25S7"
radio input "true"
type textarea "25" 240V Electric Grinder, (6) [PERSON_NAME] 9" Foam Plate Holder, (6) [PERSON_…"
type input "[STREET_ADDRESS]"
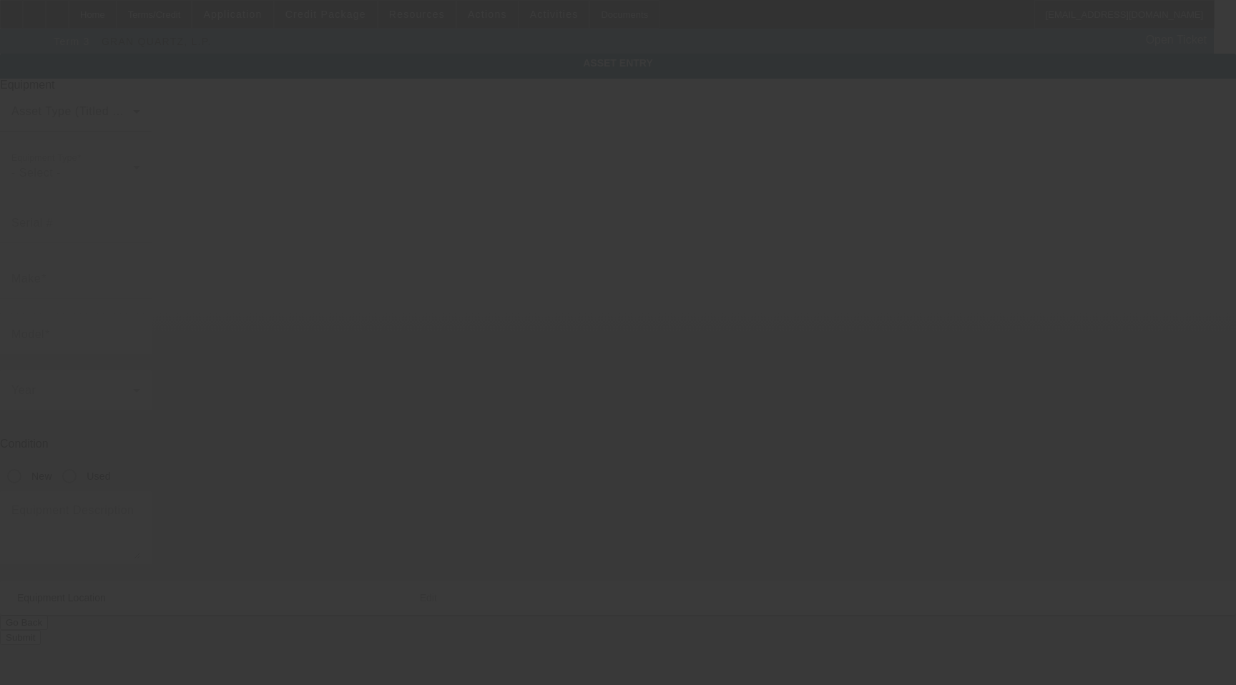
type input "Charlotte"
type input "28217"
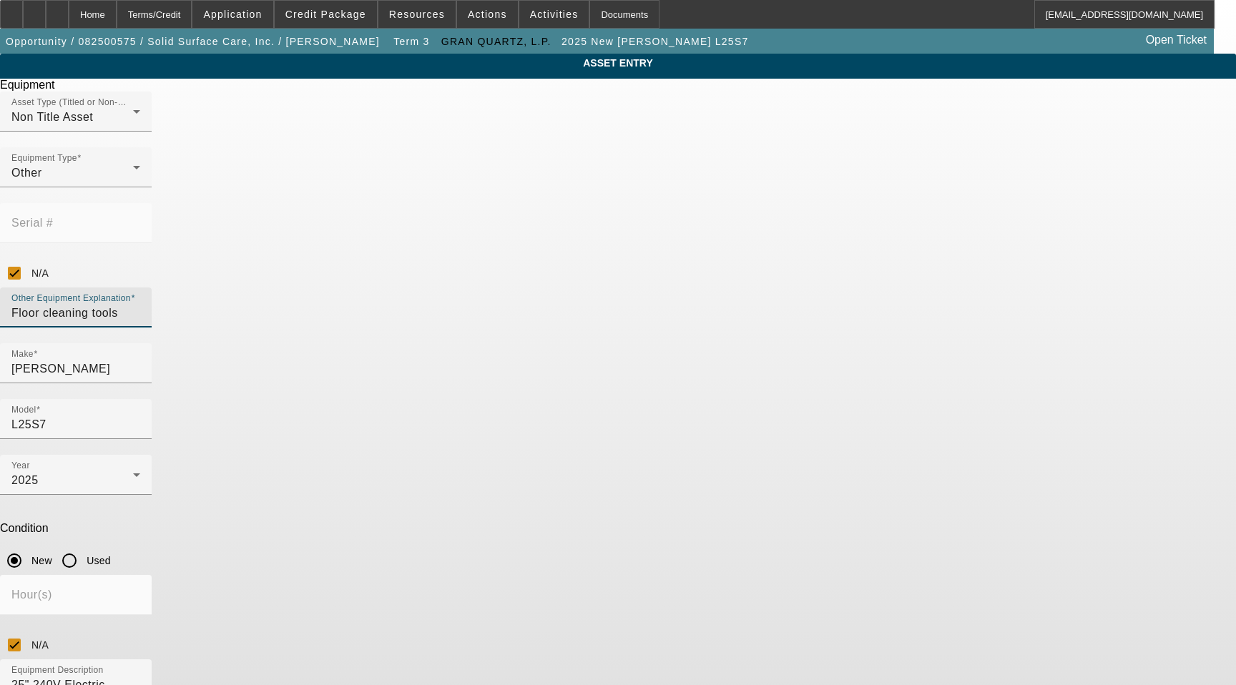
drag, startPoint x: 517, startPoint y: 261, endPoint x: 372, endPoint y: 242, distance: 145.8
click at [372, 242] on div "ASSET ENTRY Delete asset Equipment Asset Type (Titled or Non-Titled) Non Title …" at bounding box center [618, 434] width 1236 height 761
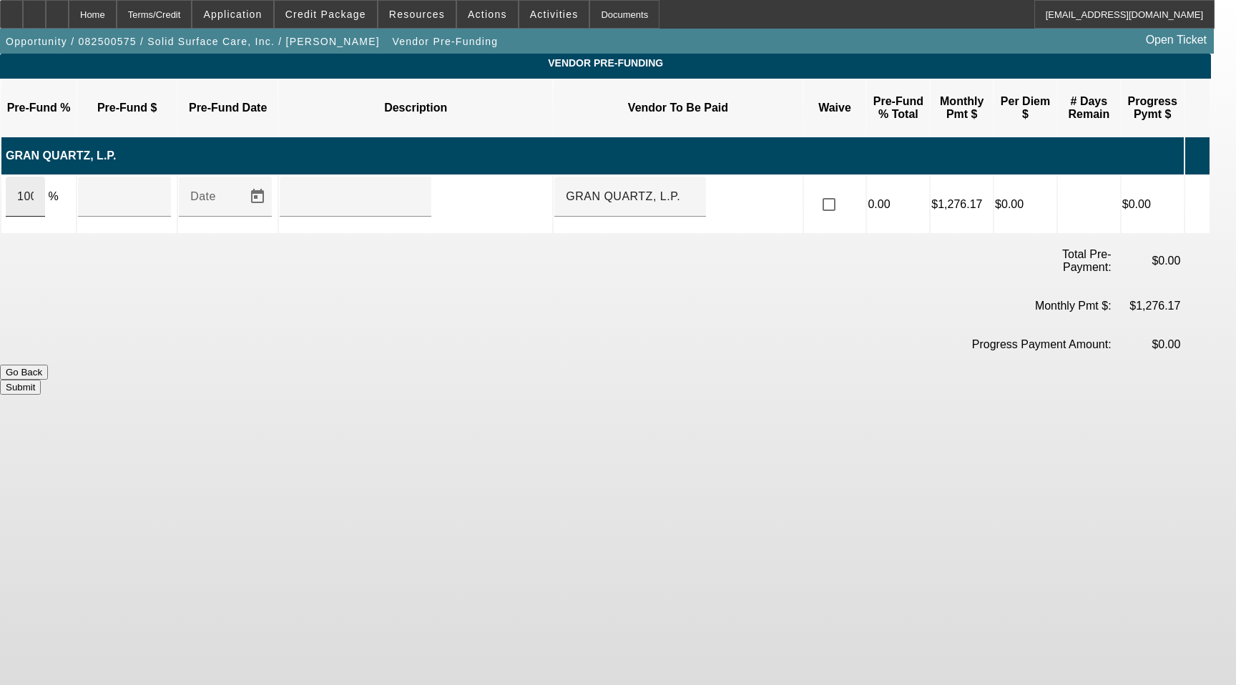
click at [34, 188] on input "100" at bounding box center [25, 196] width 16 height 17
click at [133, 187] on div "$40,097.23" at bounding box center [124, 197] width 70 height 40
type input "$40,097.23"
click at [347, 196] on div at bounding box center [355, 197] width 129 height 40
type input "Upon Execution of This Agreement"
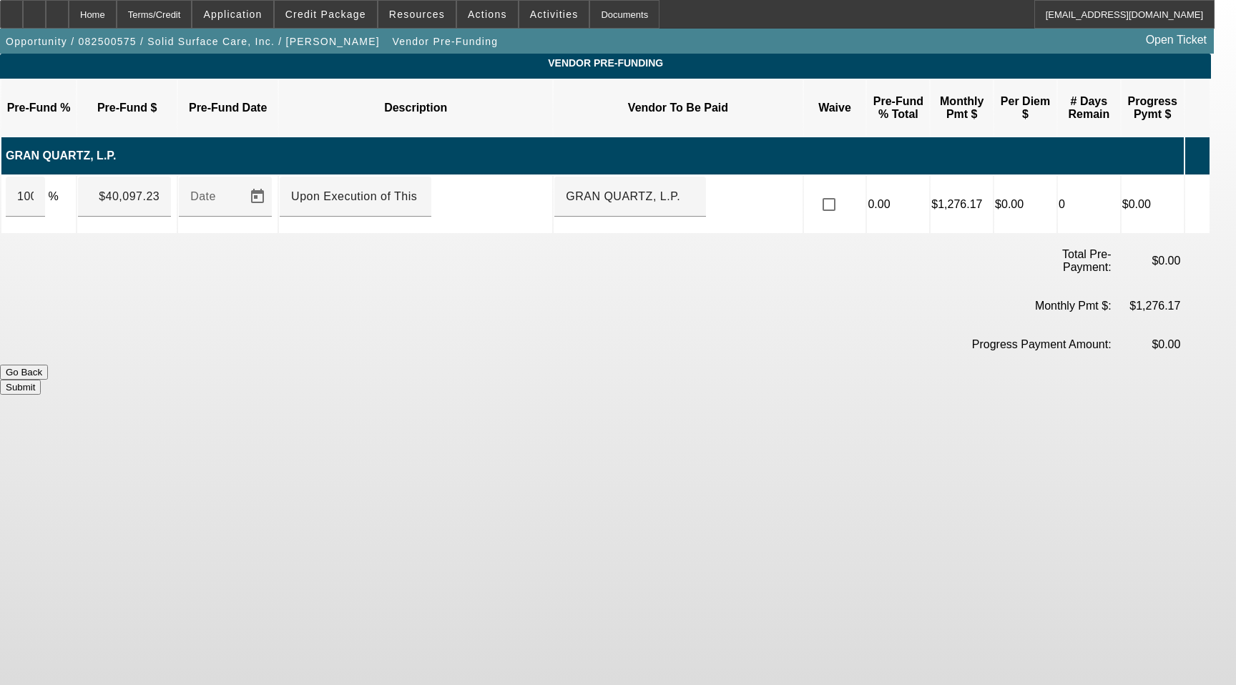
click at [41, 380] on button "Submit" at bounding box center [20, 387] width 41 height 15
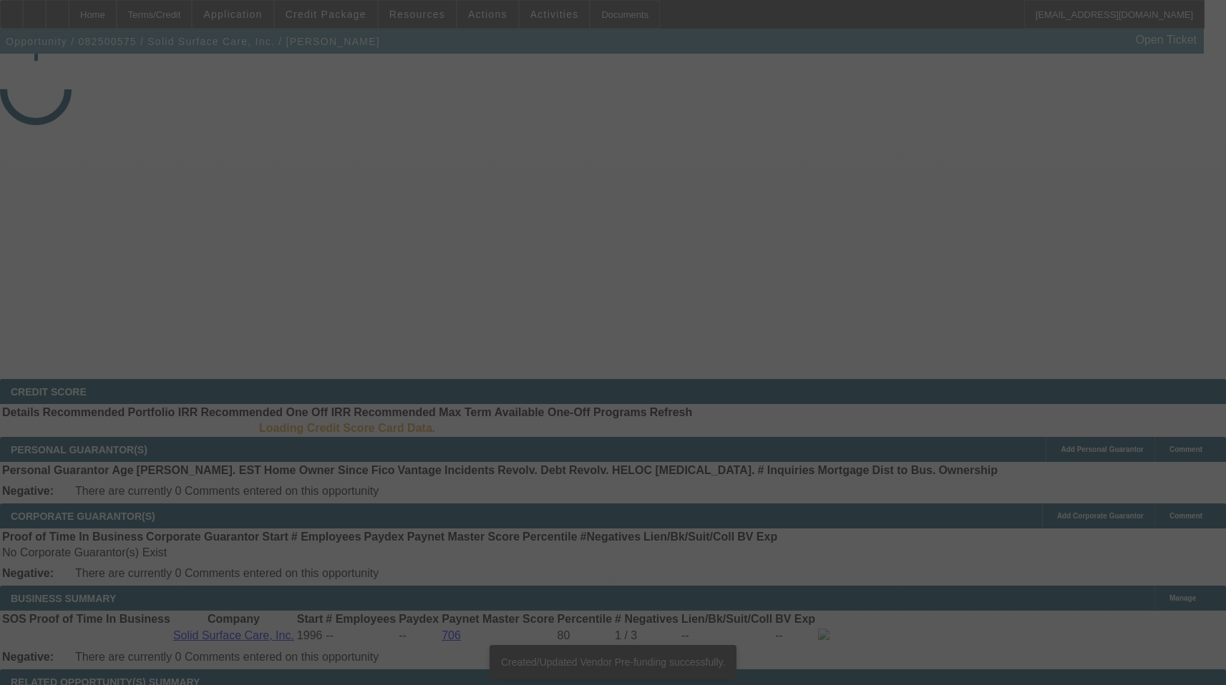
select select "3"
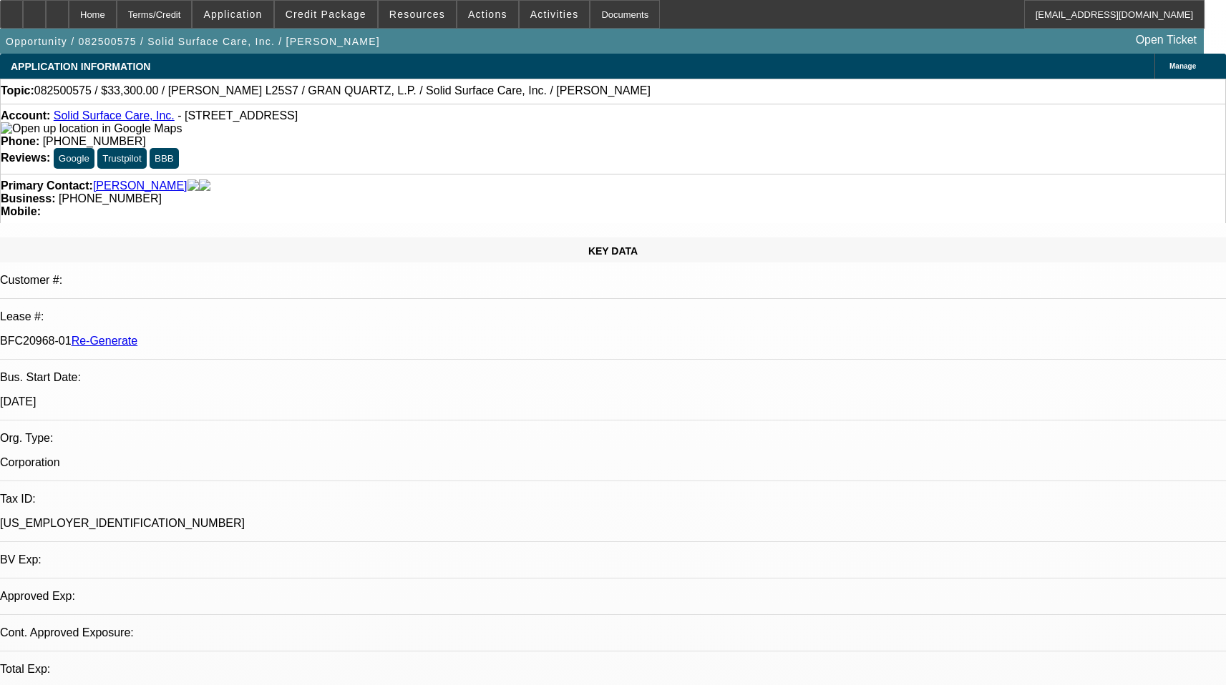
select select "0"
select select "2"
select select "0"
select select "6"
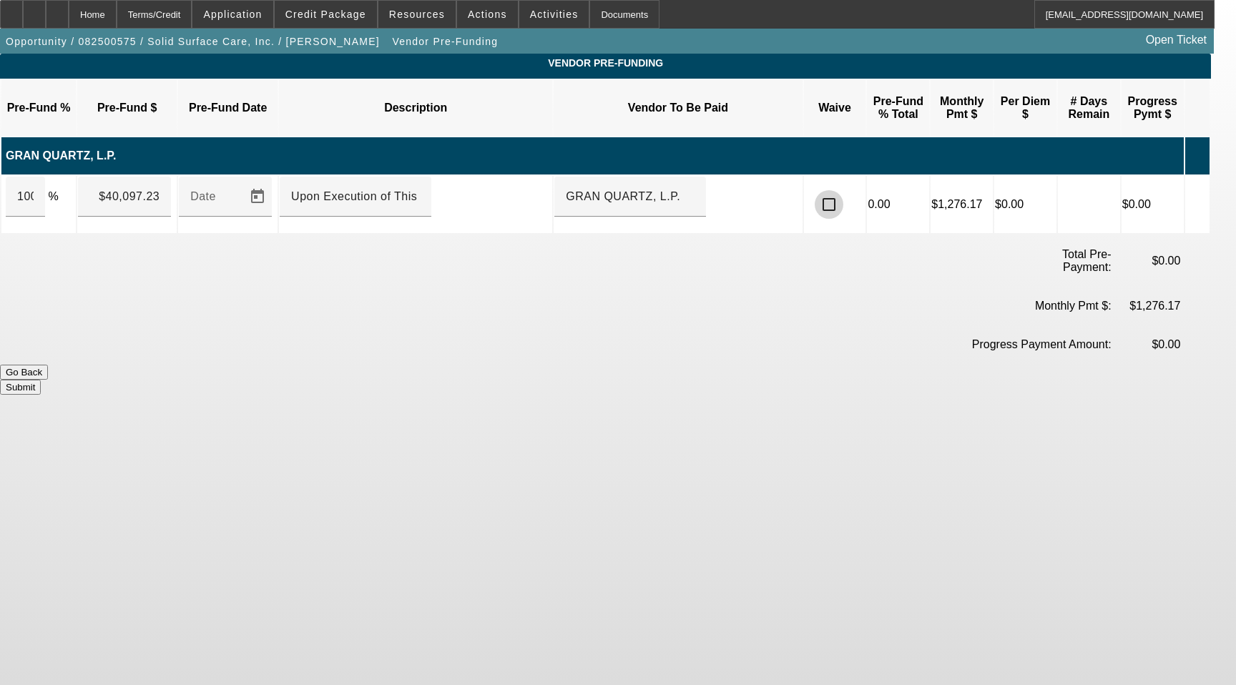
click at [844, 190] on input "checkbox" at bounding box center [829, 204] width 29 height 29
checkbox input "true"
click at [41, 380] on button "Submit" at bounding box center [20, 387] width 41 height 15
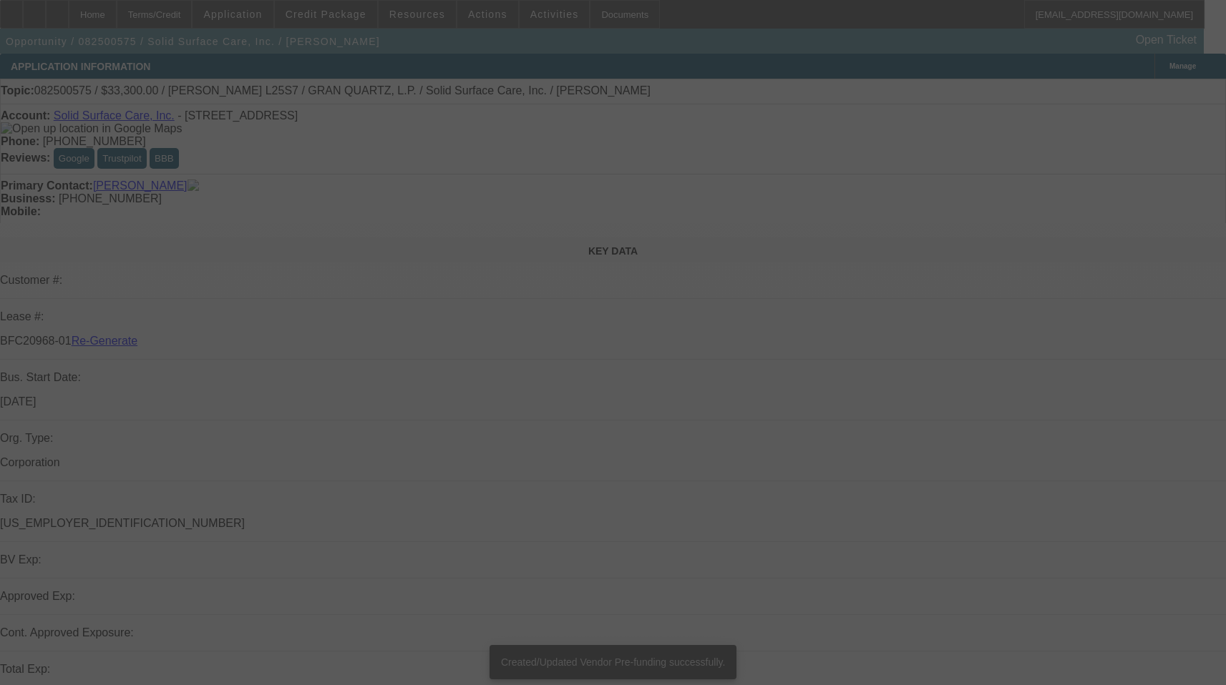
select select "3"
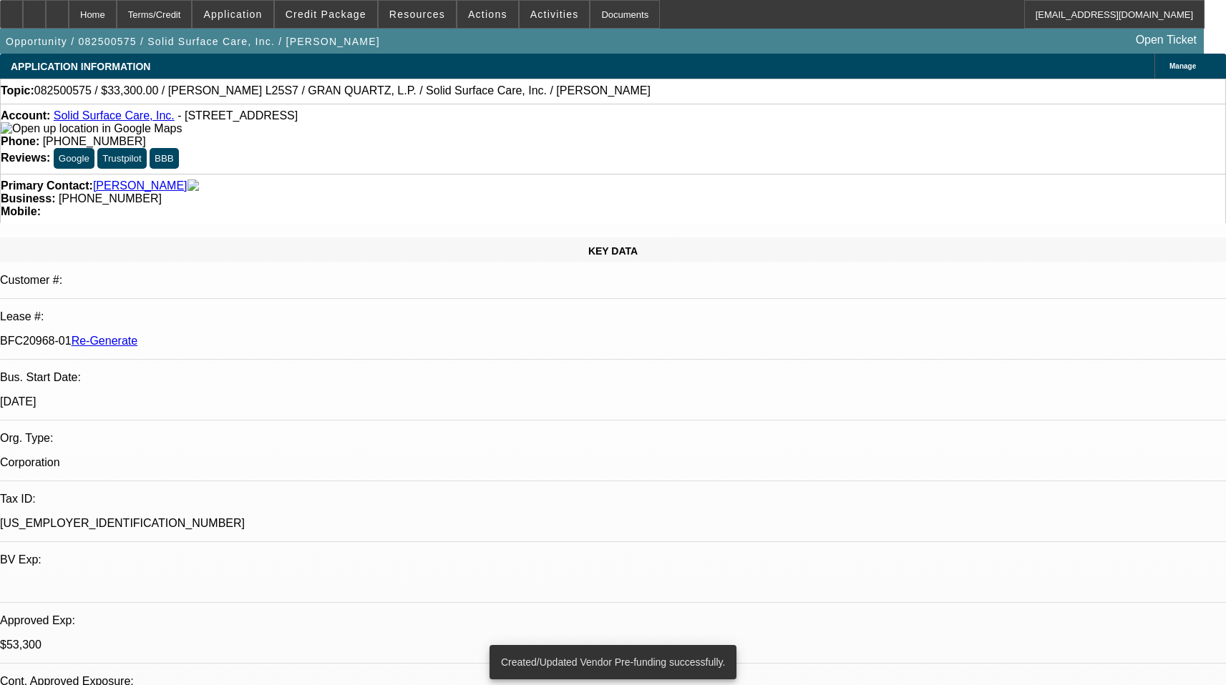
select select "0"
select select "2"
select select "0"
select select "6"
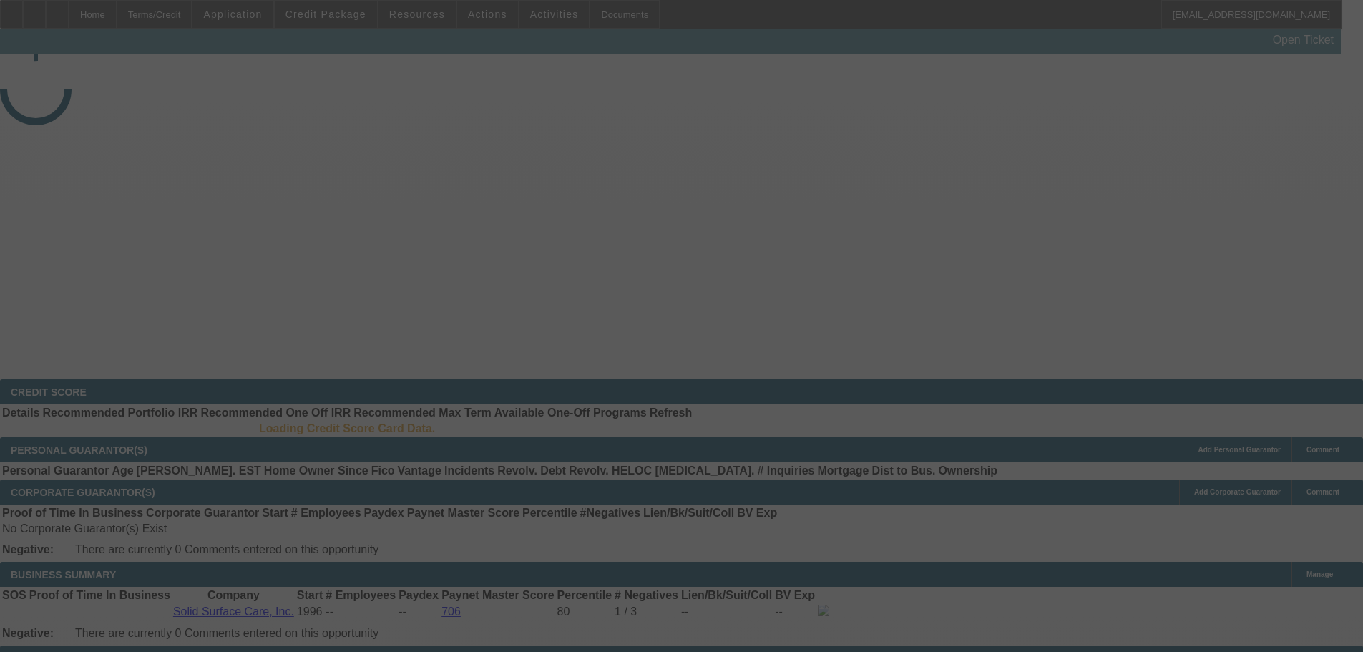
select select "3"
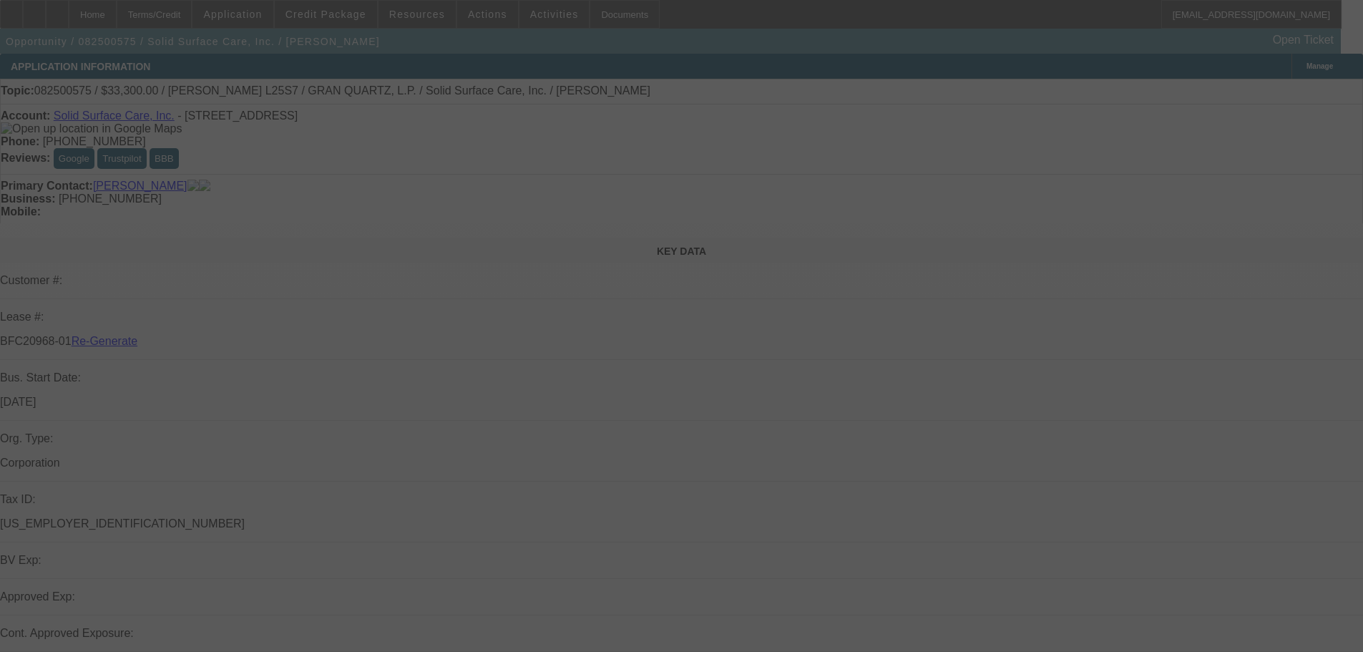
click at [376, 14] on div at bounding box center [681, 326] width 1363 height 652
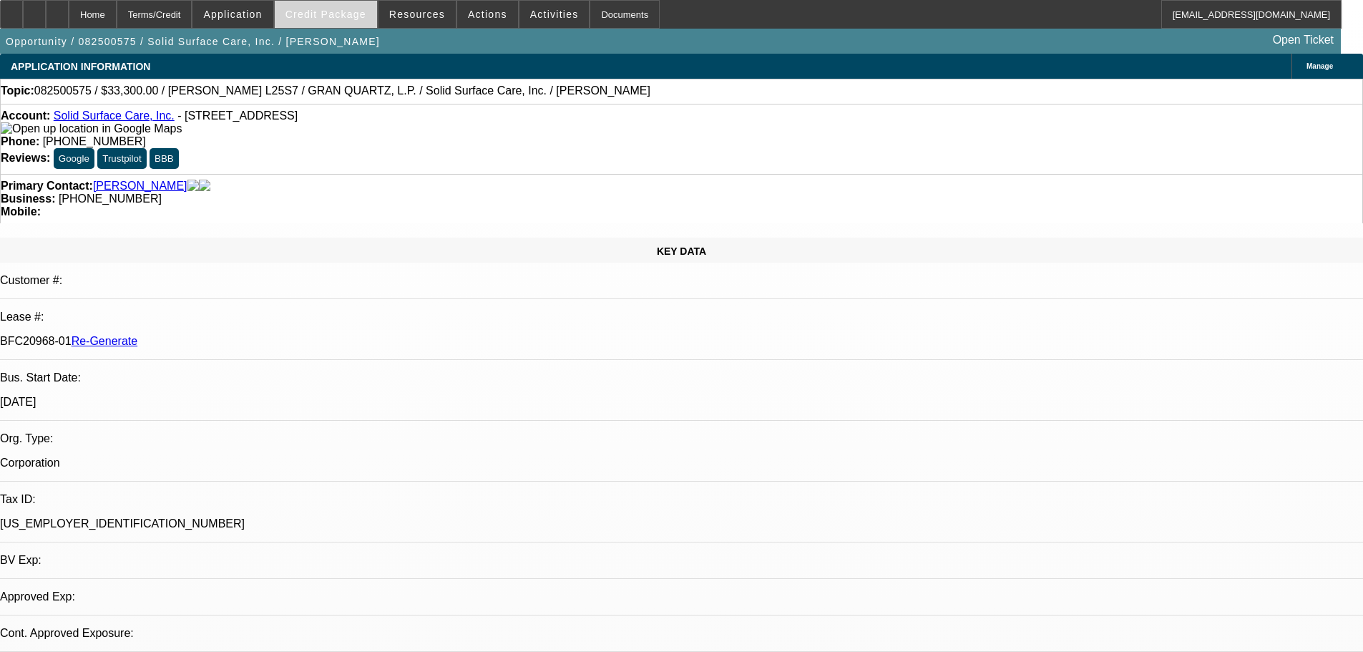
select select "0"
select select "2"
select select "0"
select select "6"
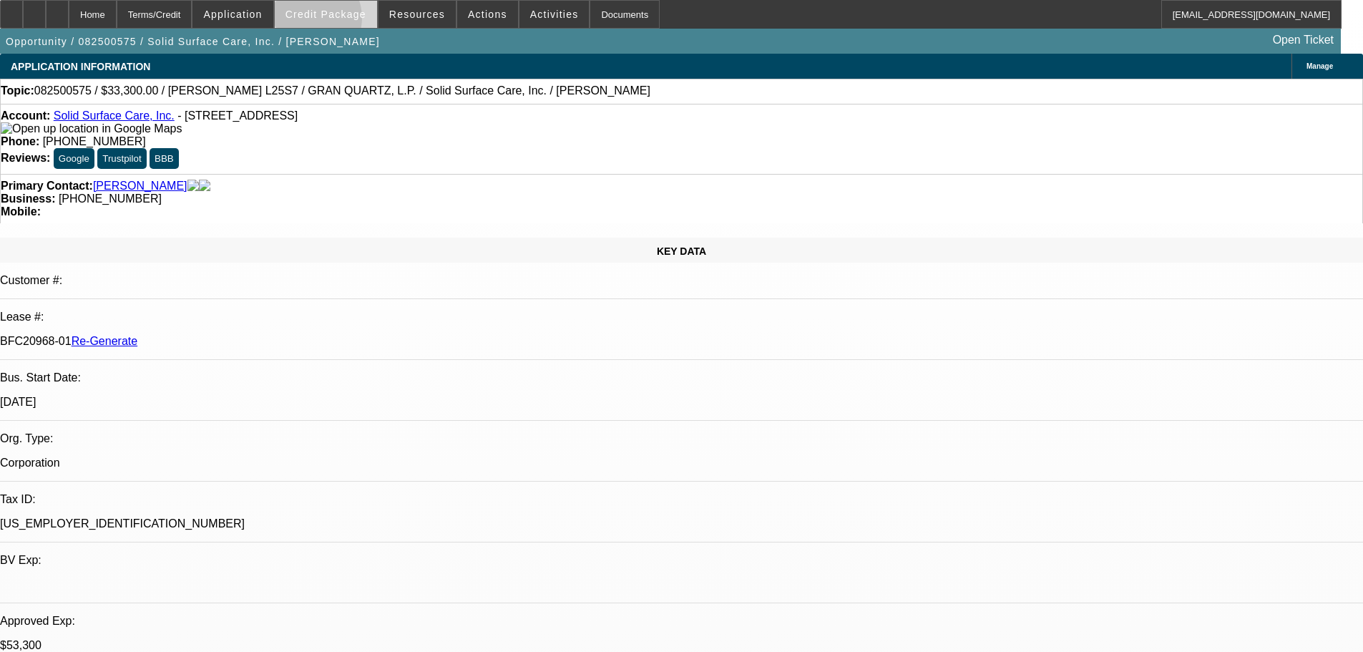
click at [332, 21] on span at bounding box center [326, 14] width 102 height 34
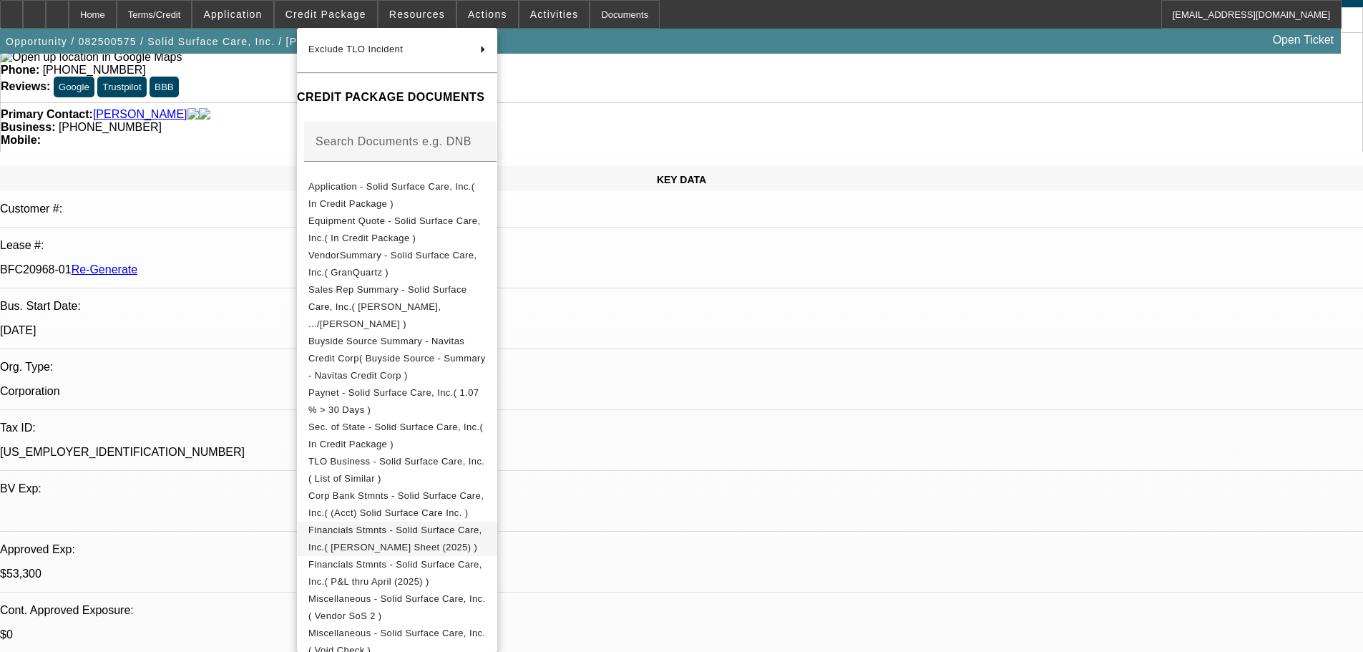
scroll to position [148, 0]
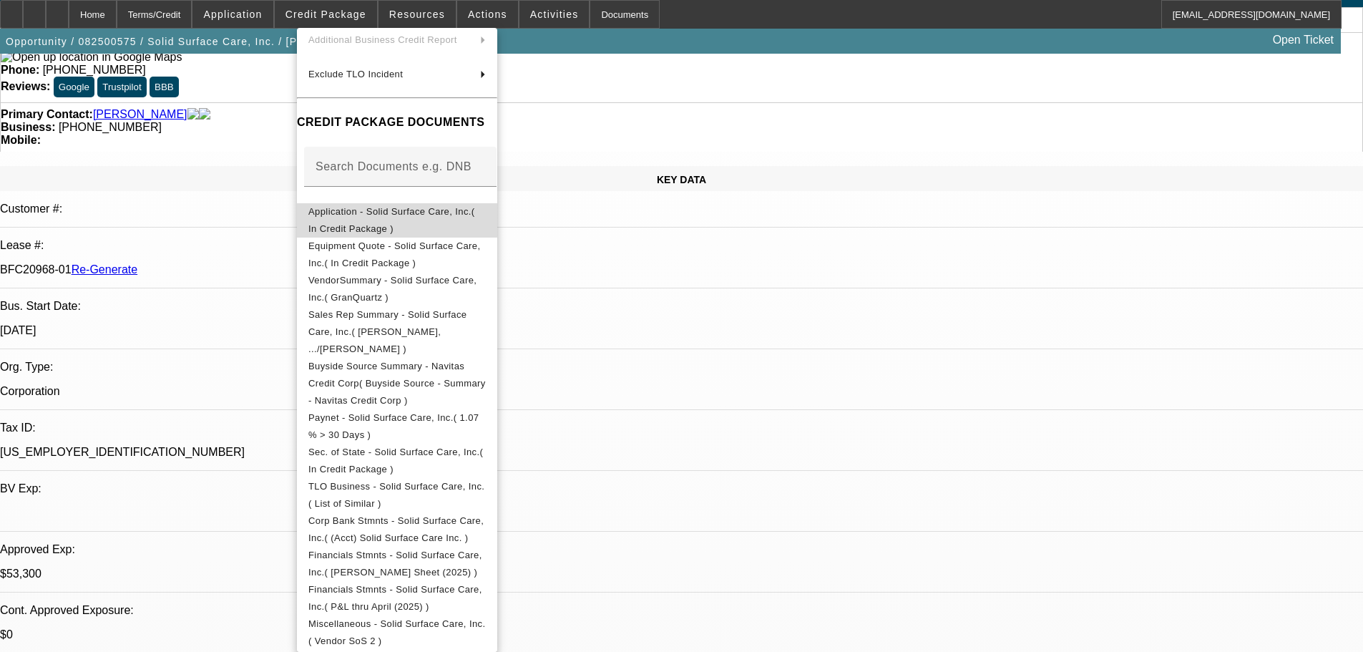
click at [391, 207] on span "Application - Solid Surface Care, Inc.( In Credit Package )" at bounding box center [396, 220] width 177 height 34
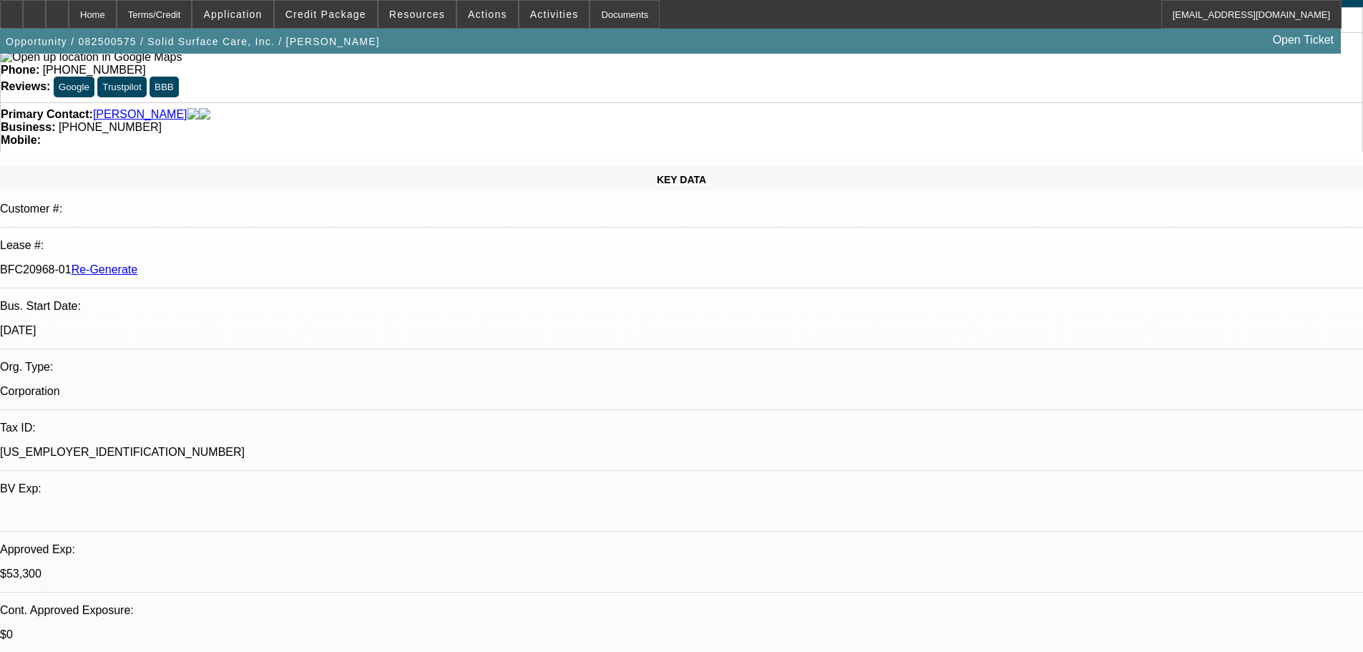
drag, startPoint x: 1339, startPoint y: 526, endPoint x: 1317, endPoint y: 518, distance: 23.5
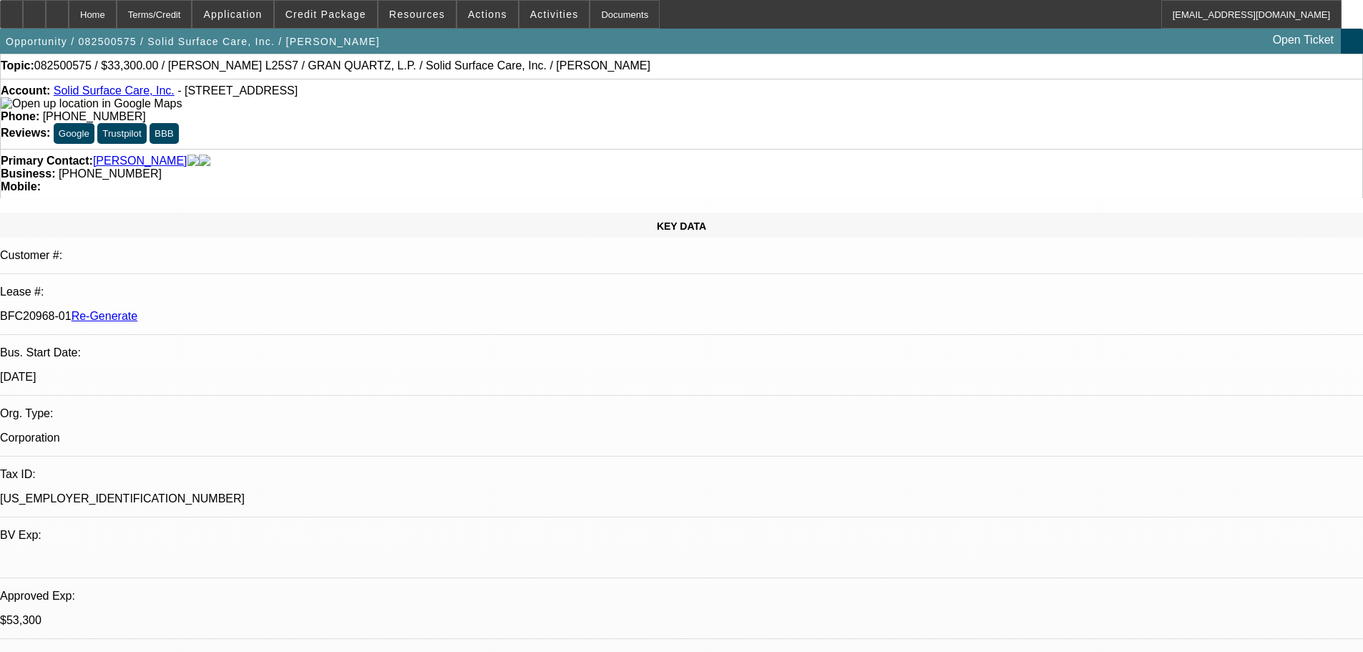
scroll to position [0, 0]
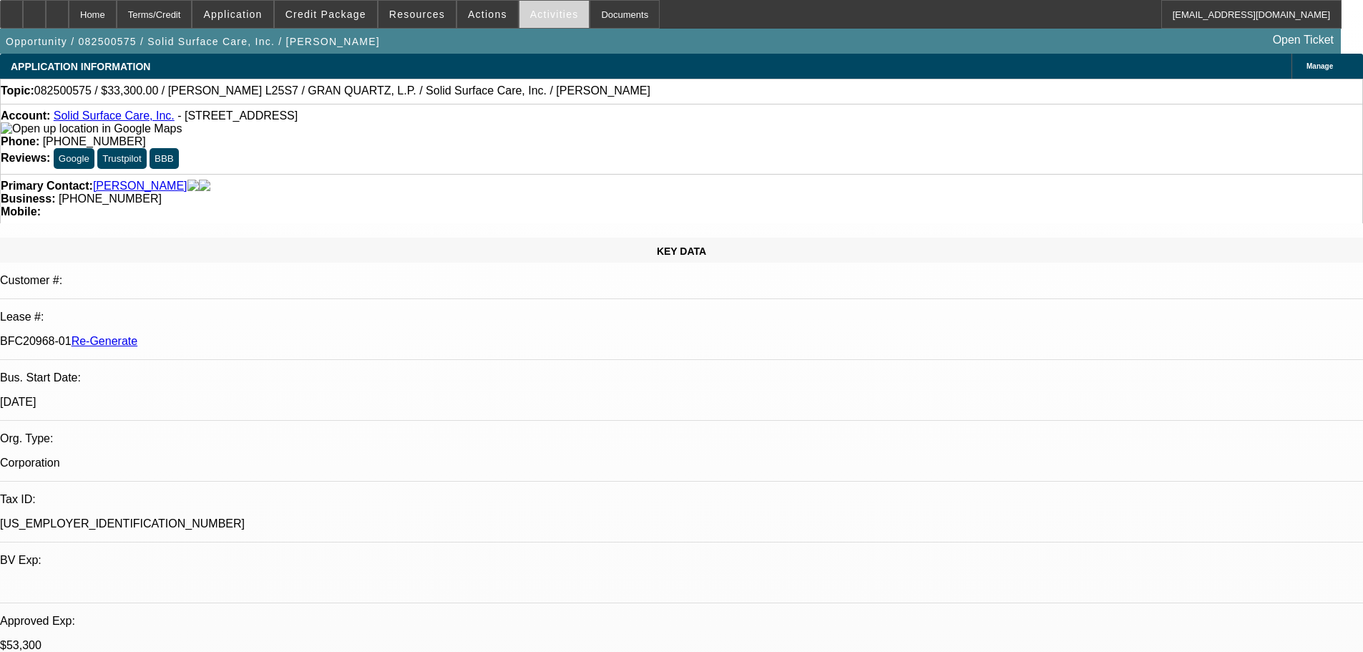
click at [530, 14] on span "Activities" at bounding box center [554, 14] width 49 height 11
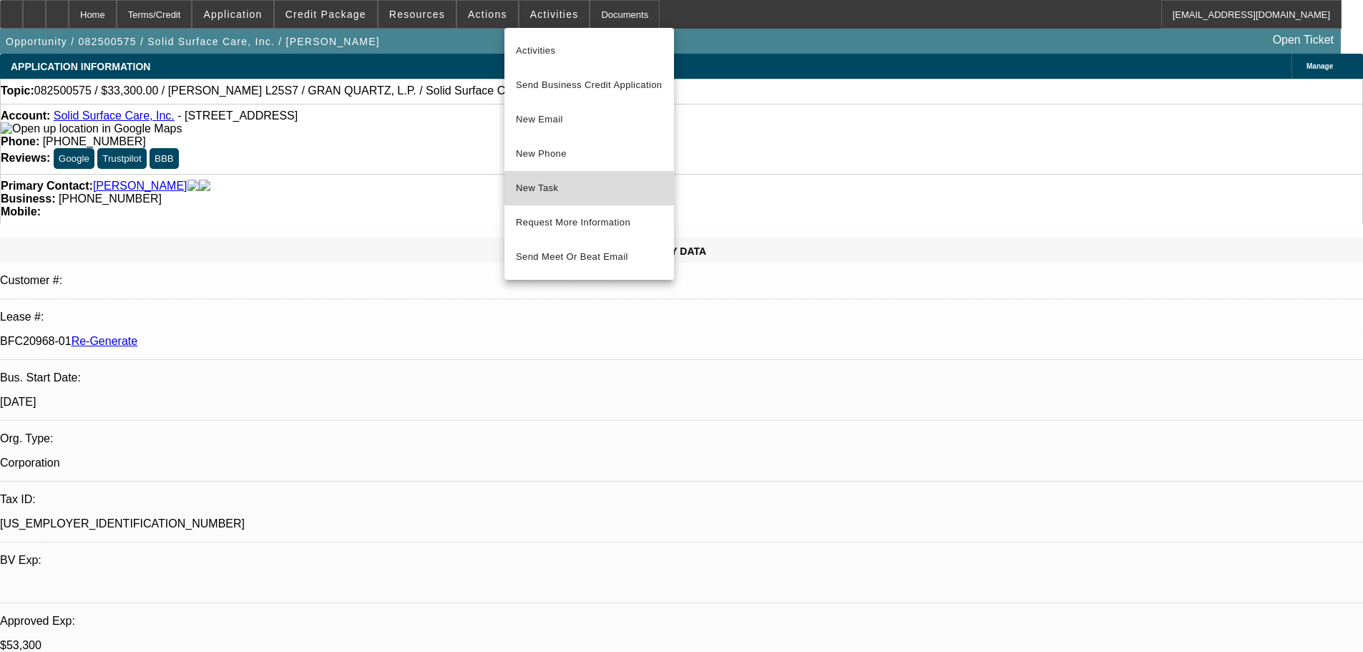
click at [547, 184] on span "New Task" at bounding box center [589, 188] width 147 height 17
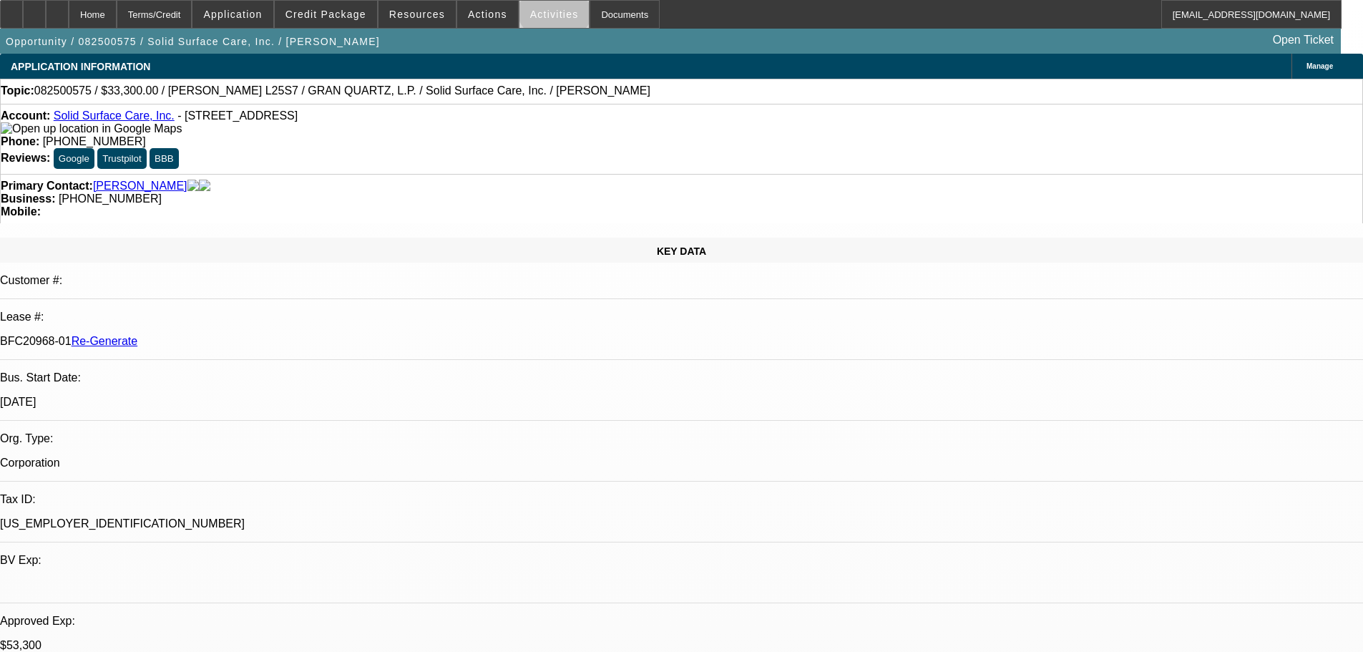
click at [541, 8] on span at bounding box center [554, 14] width 70 height 34
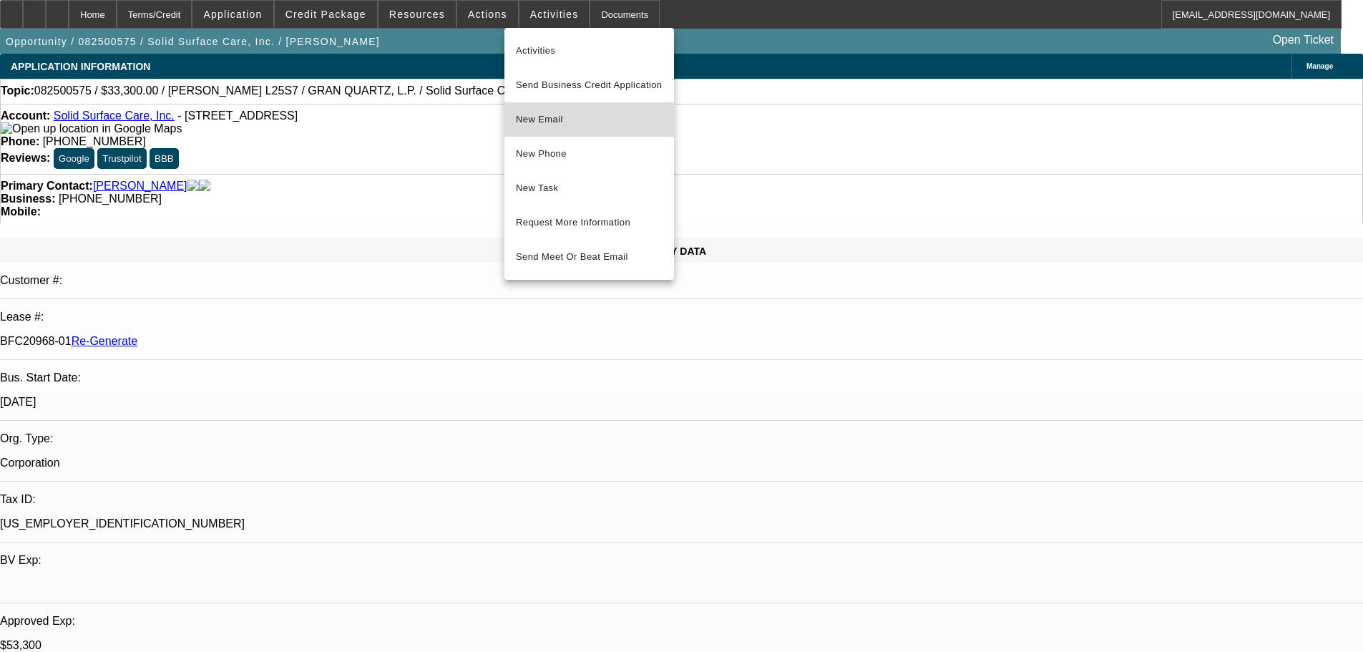
click at [571, 128] on button "New Email" at bounding box center [589, 119] width 170 height 34
